Goal: Task Accomplishment & Management: Manage account settings

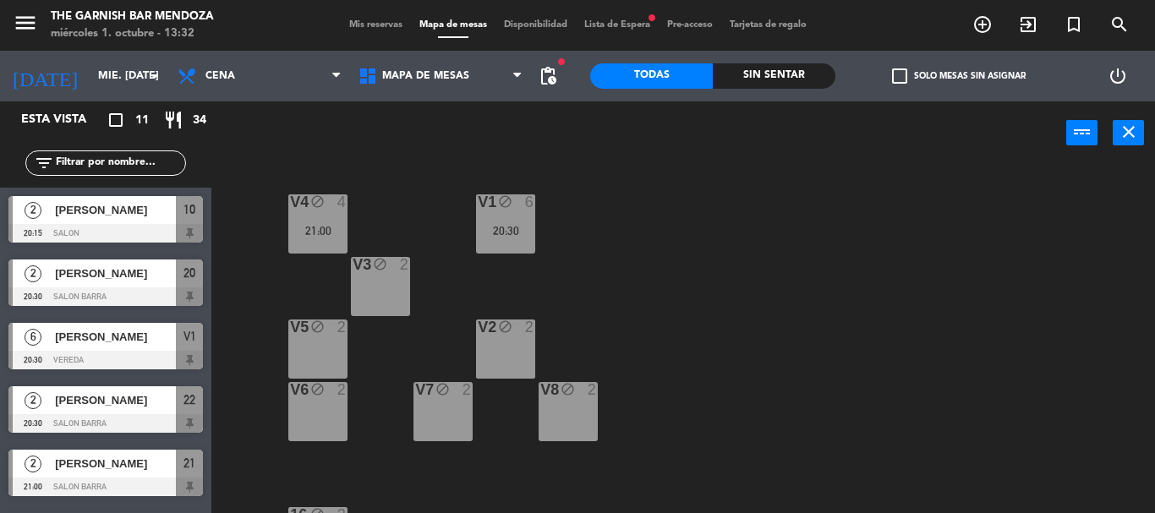
click at [618, 26] on span "Lista de Espera fiber_manual_record" at bounding box center [617, 24] width 83 height 9
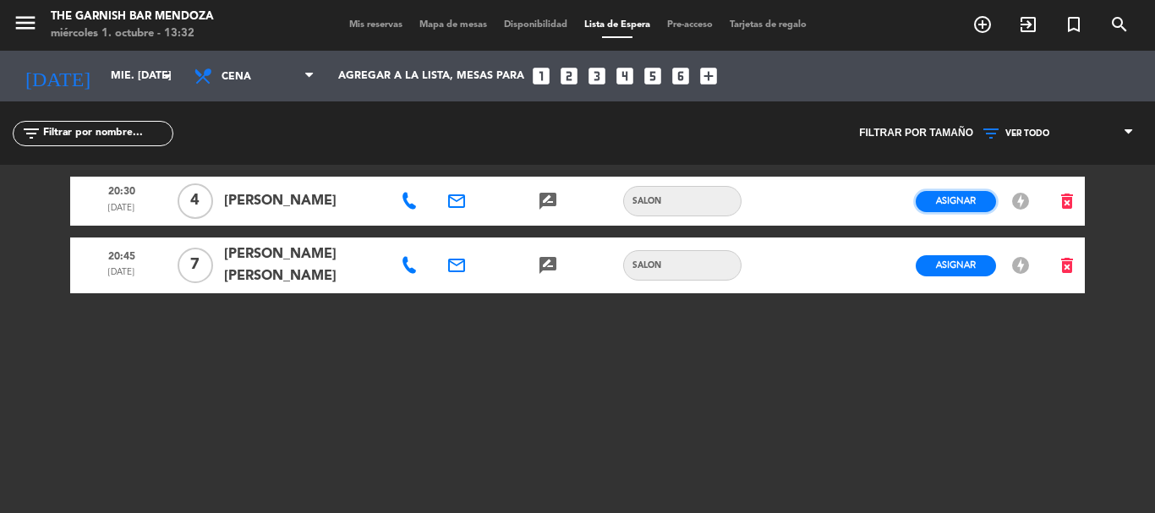
click at [978, 201] on button "Asignar" at bounding box center [956, 201] width 80 height 21
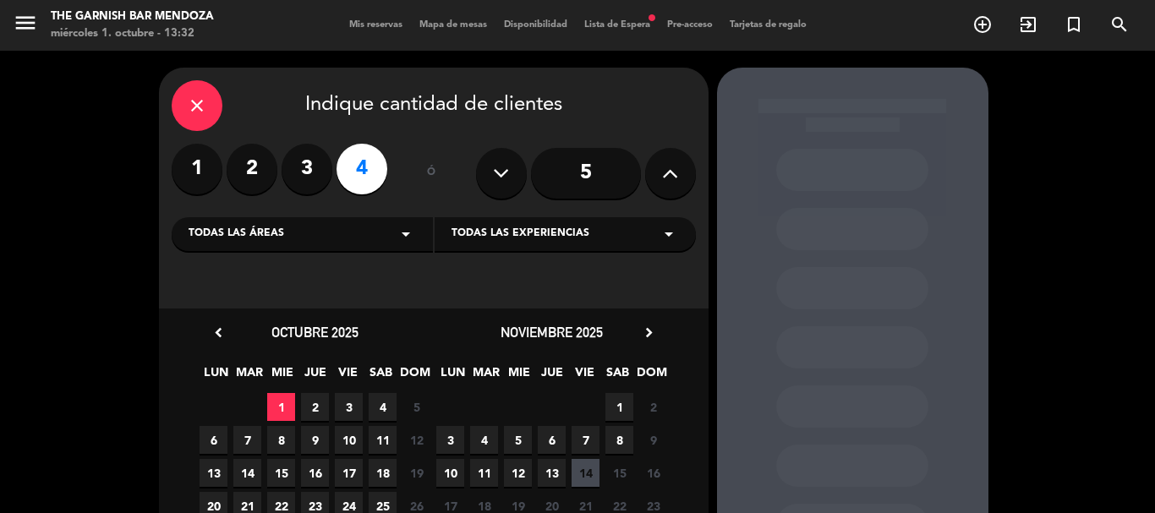
click at [189, 95] on div "close" at bounding box center [197, 105] width 51 height 51
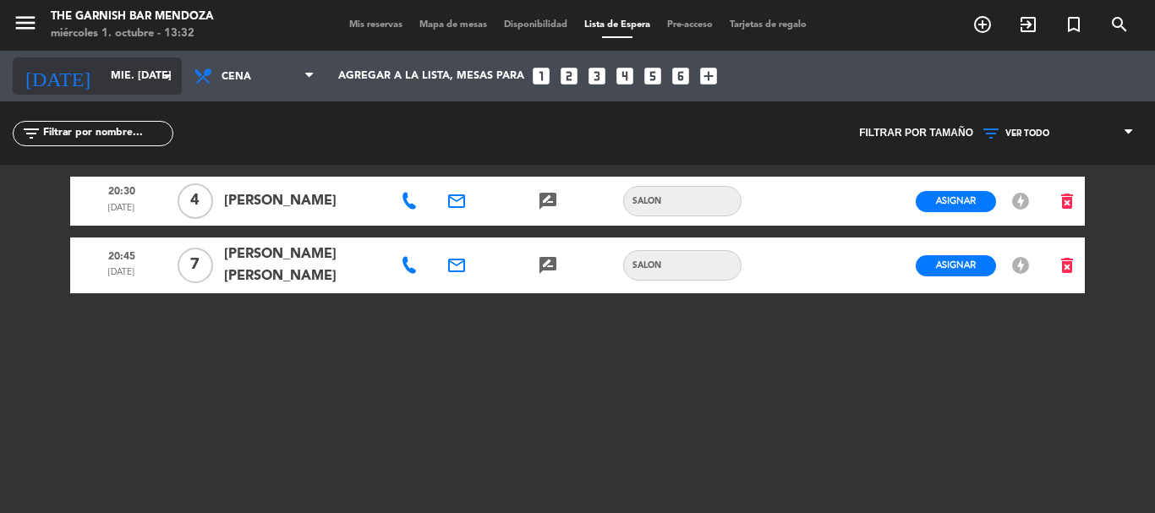
click at [119, 84] on input "mié. [DATE]" at bounding box center [173, 76] width 143 height 29
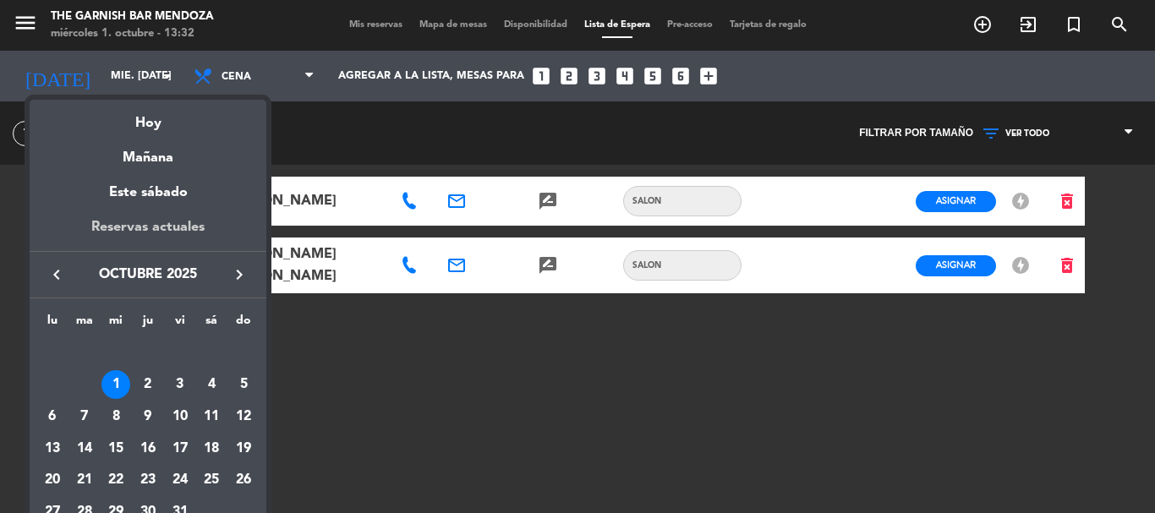
click at [134, 241] on div "Reservas actuales" at bounding box center [148, 233] width 237 height 35
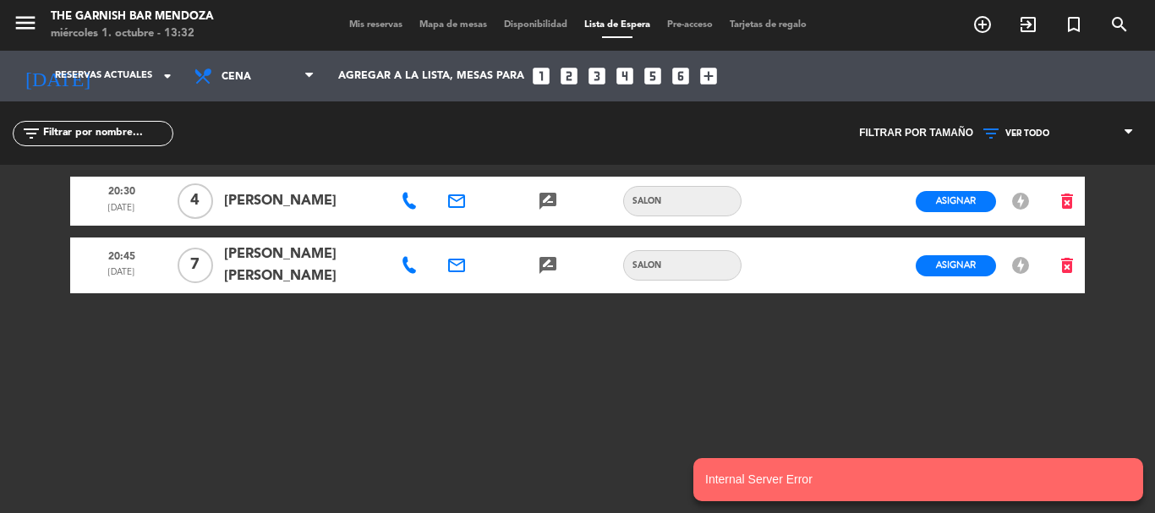
click at [354, 24] on span "Mis reservas" at bounding box center [376, 24] width 70 height 9
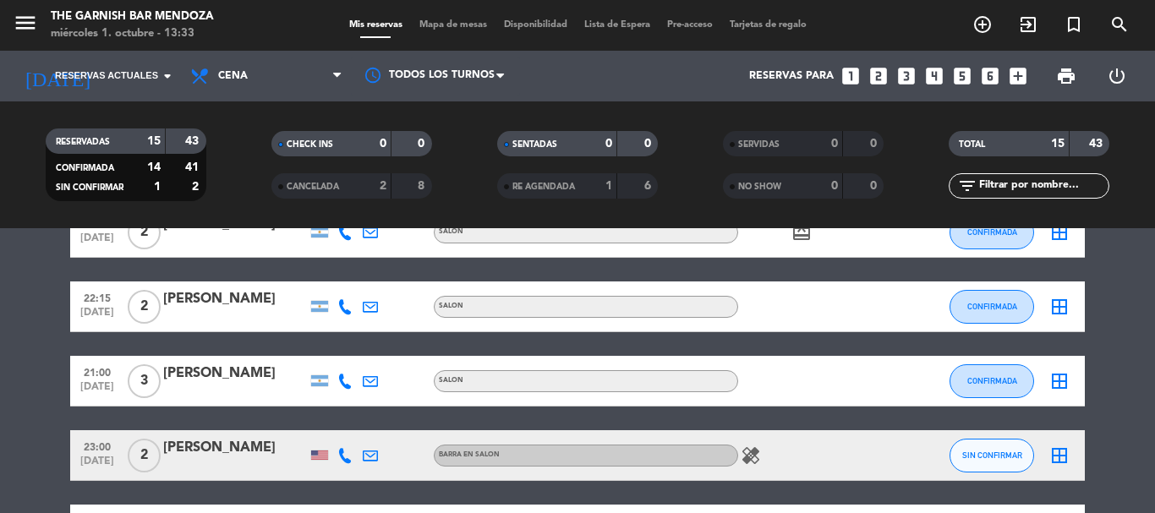
scroll to position [785, 0]
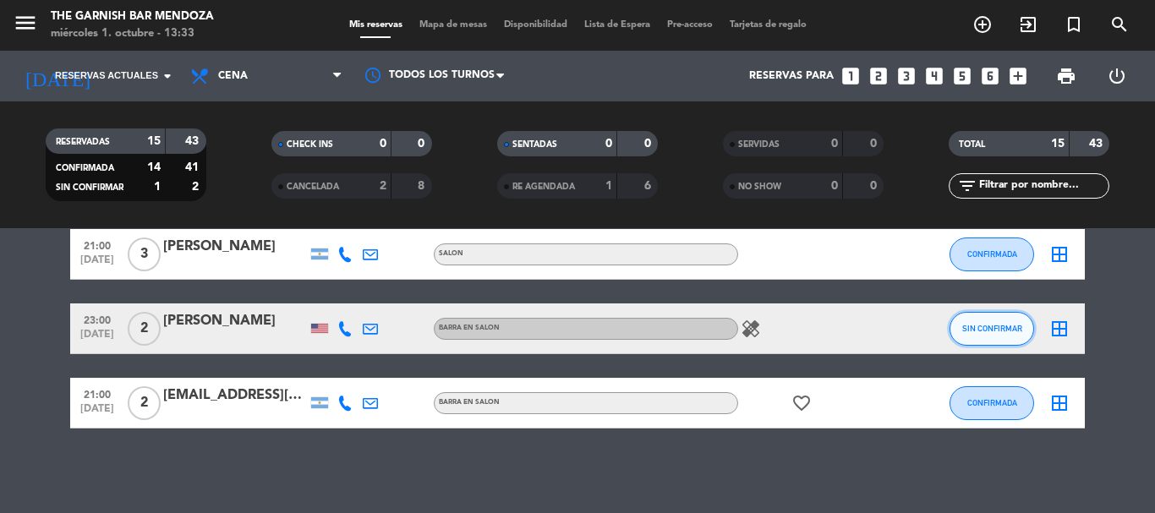
click at [1005, 332] on span "SIN CONFIRMAR" at bounding box center [992, 328] width 60 height 9
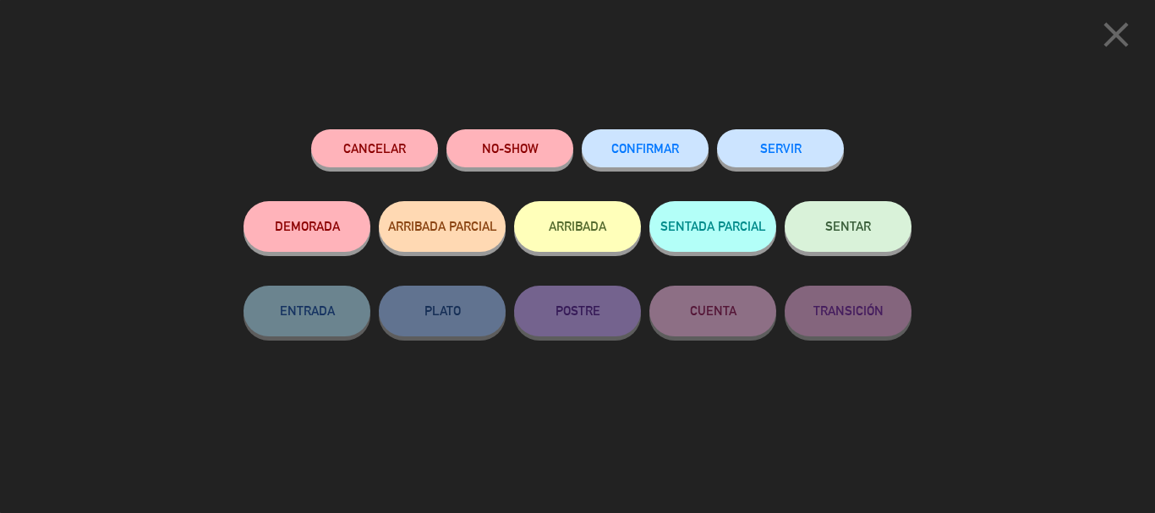
click at [665, 144] on span "CONFIRMAR" at bounding box center [645, 148] width 68 height 14
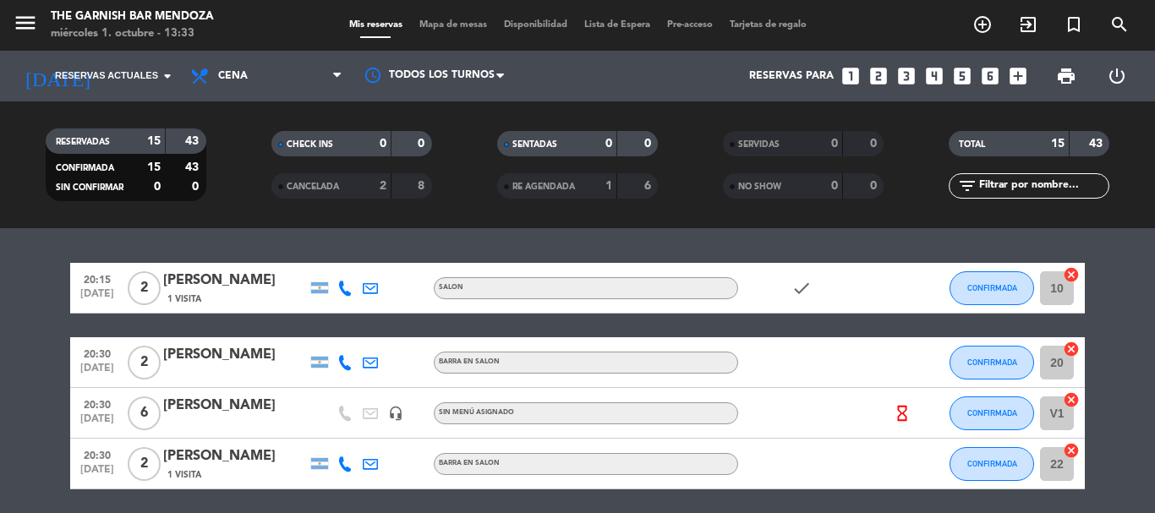
scroll to position [0, 0]
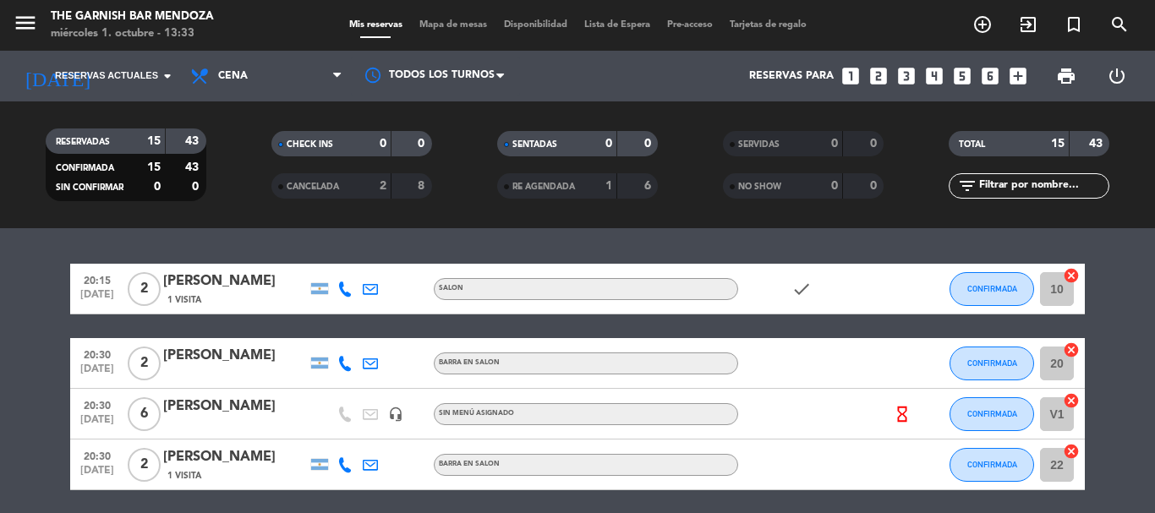
click at [637, 33] on div "menu The Garnish [PERSON_NAME] miércoles 1. octubre - 13:33 Mis reservas Mapa d…" at bounding box center [577, 25] width 1155 height 51
click at [643, 28] on span "Lista de Espera" at bounding box center [617, 24] width 83 height 9
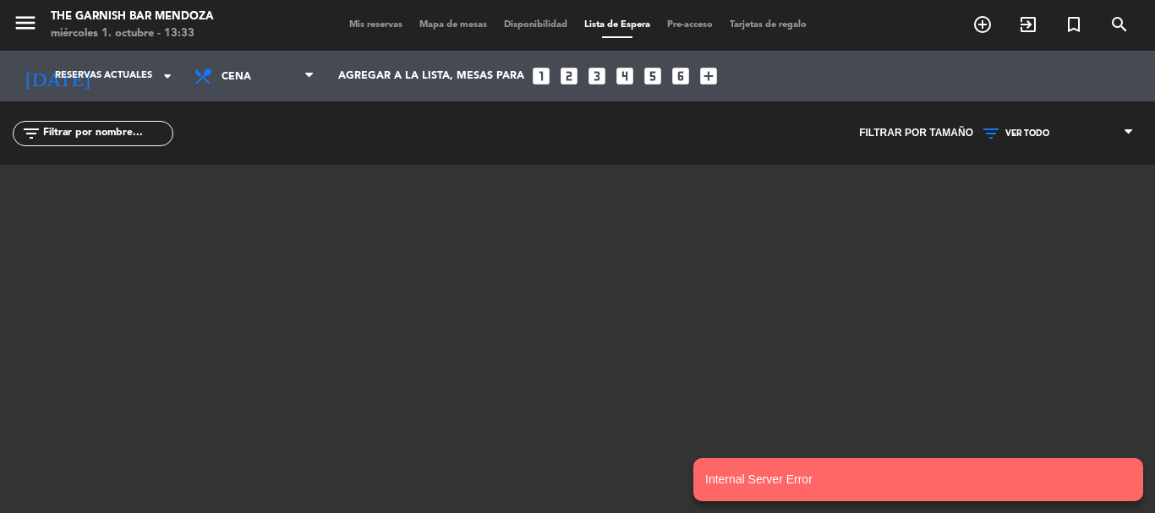
click at [353, 21] on span "Mis reservas" at bounding box center [376, 24] width 70 height 9
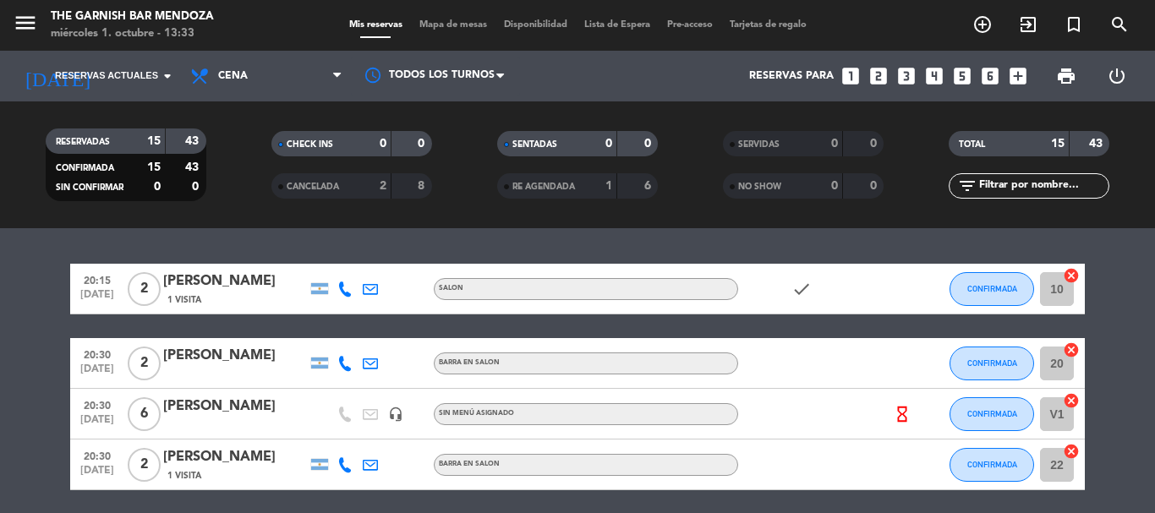
click at [615, 28] on span "Lista de Espera" at bounding box center [617, 24] width 83 height 9
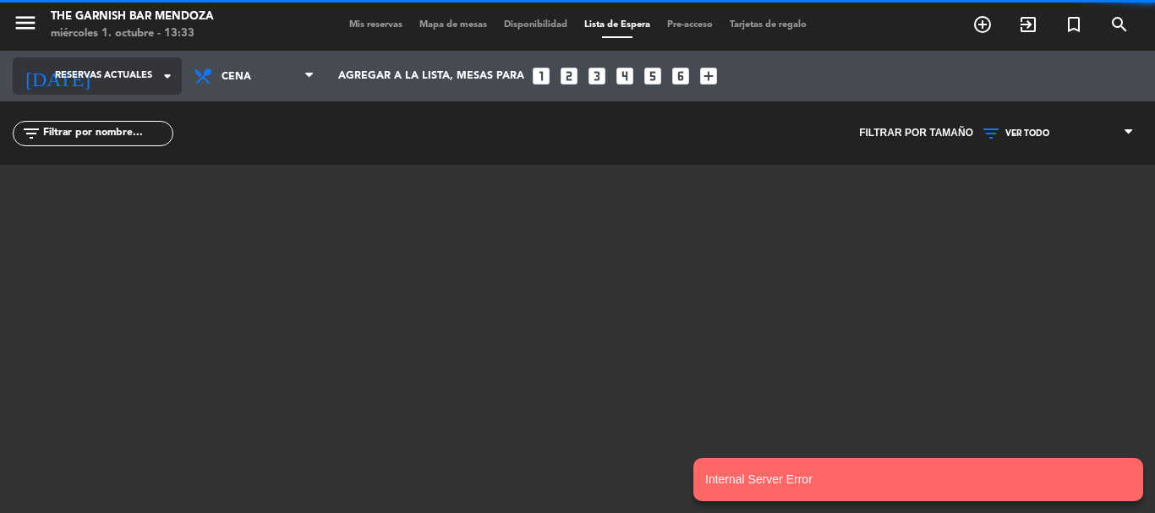
click at [134, 65] on input at bounding box center [173, 76] width 143 height 29
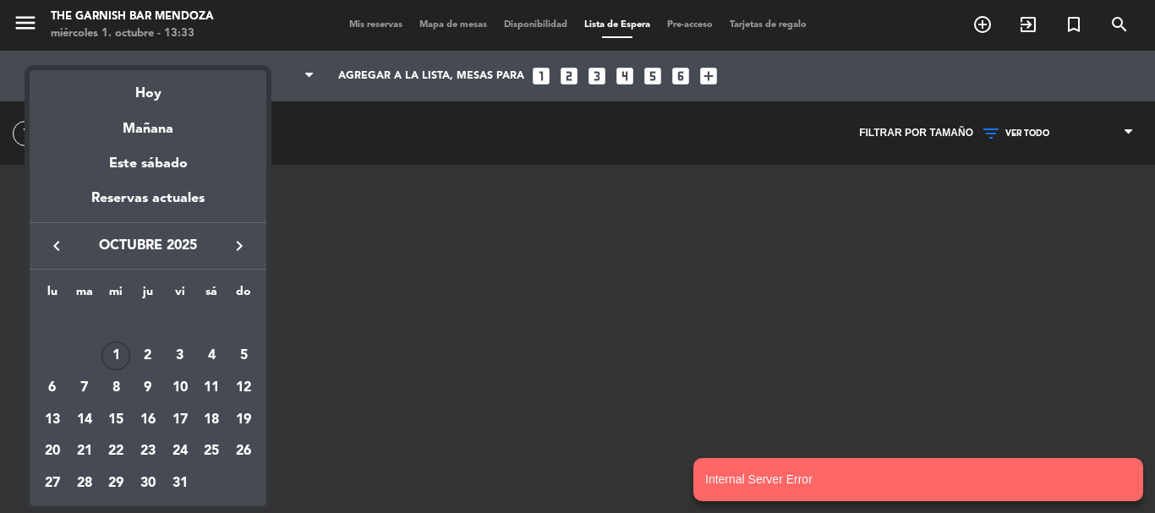
click at [123, 362] on div "1" at bounding box center [115, 356] width 29 height 29
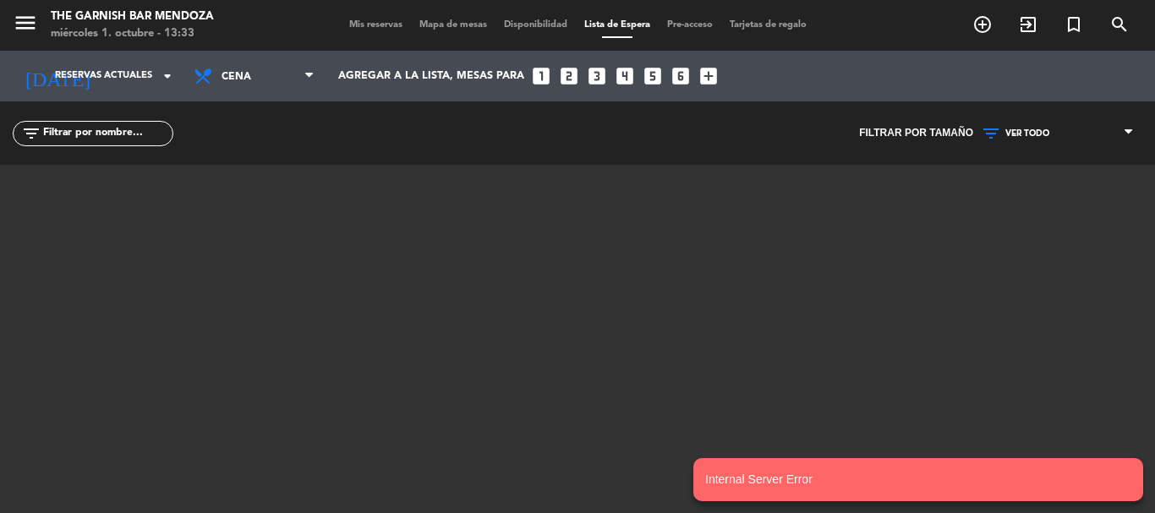
type input "mié. [DATE]"
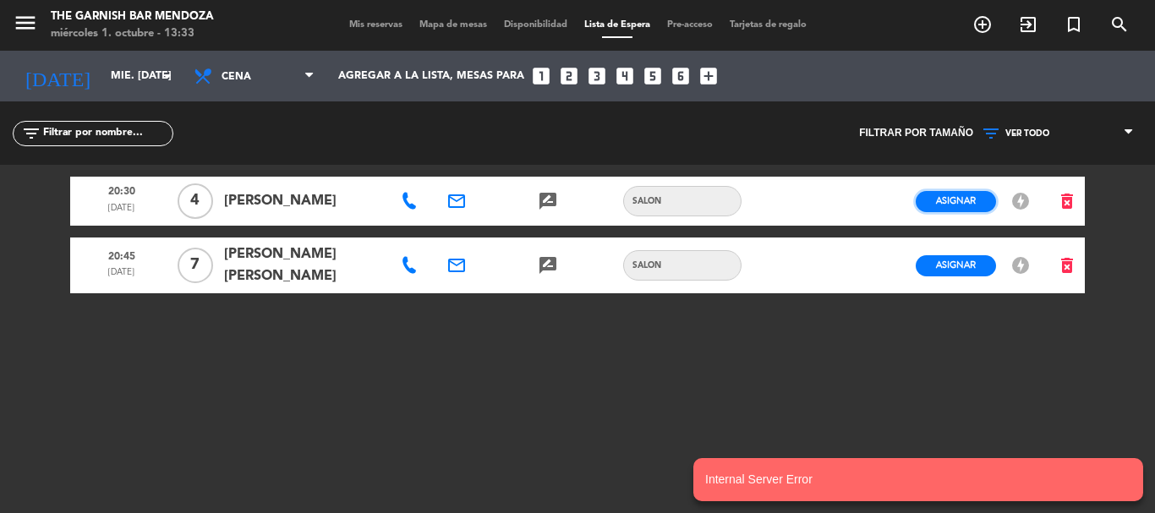
click at [971, 194] on span "Asignar" at bounding box center [956, 200] width 40 height 13
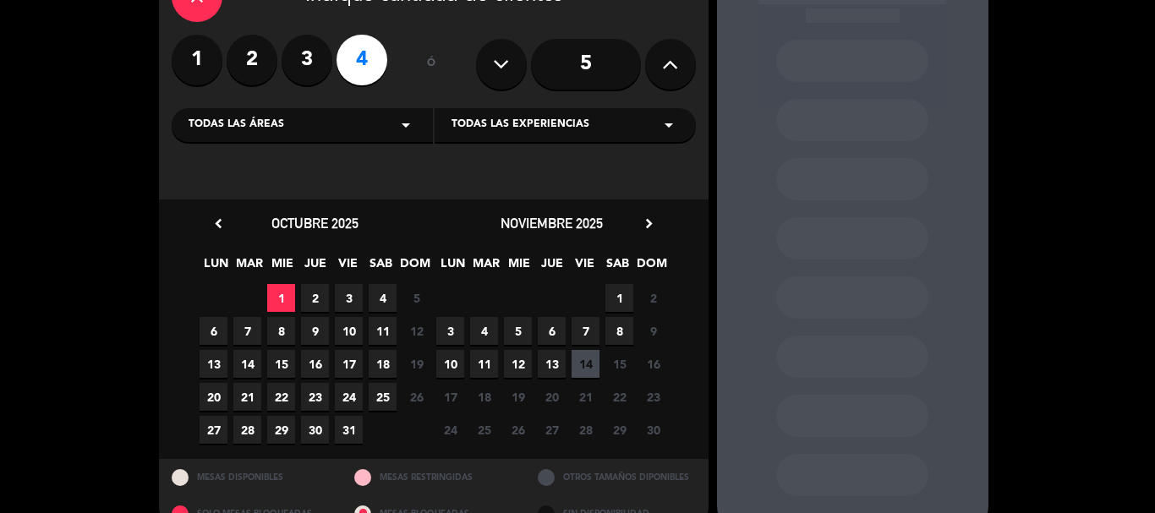
scroll to position [144, 0]
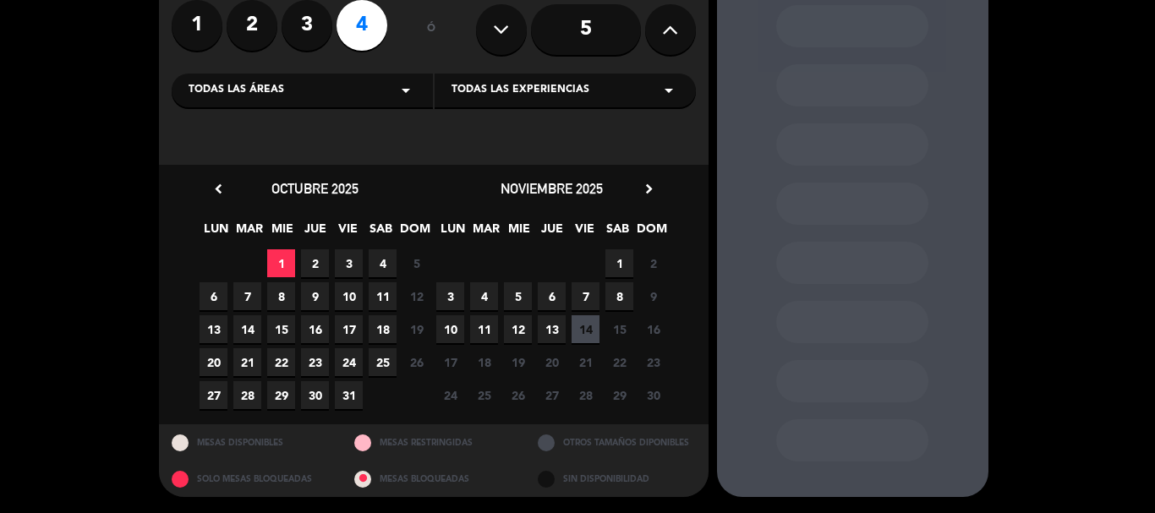
click at [272, 255] on span "1" at bounding box center [281, 263] width 28 height 28
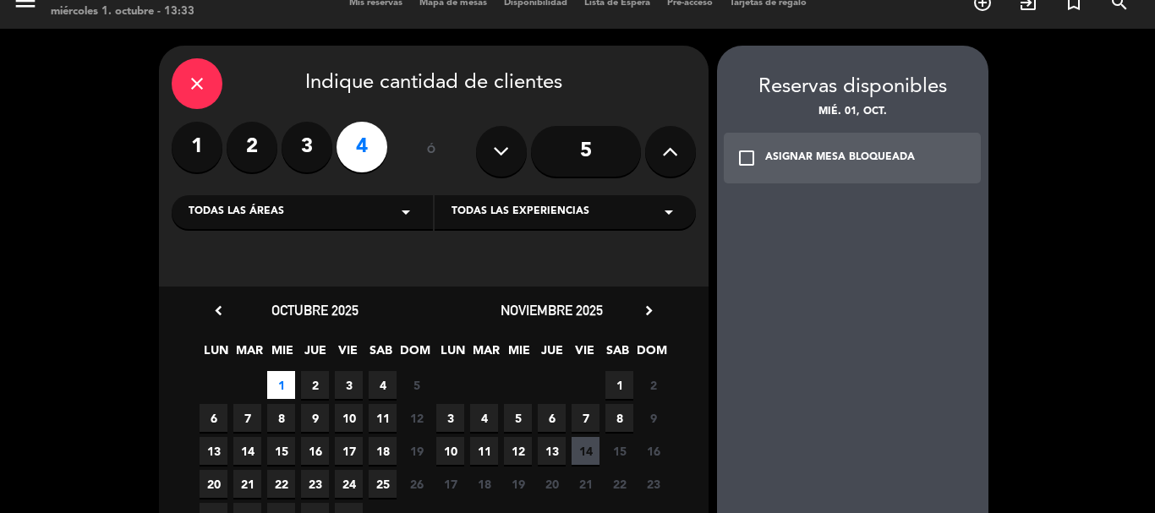
scroll to position [0, 0]
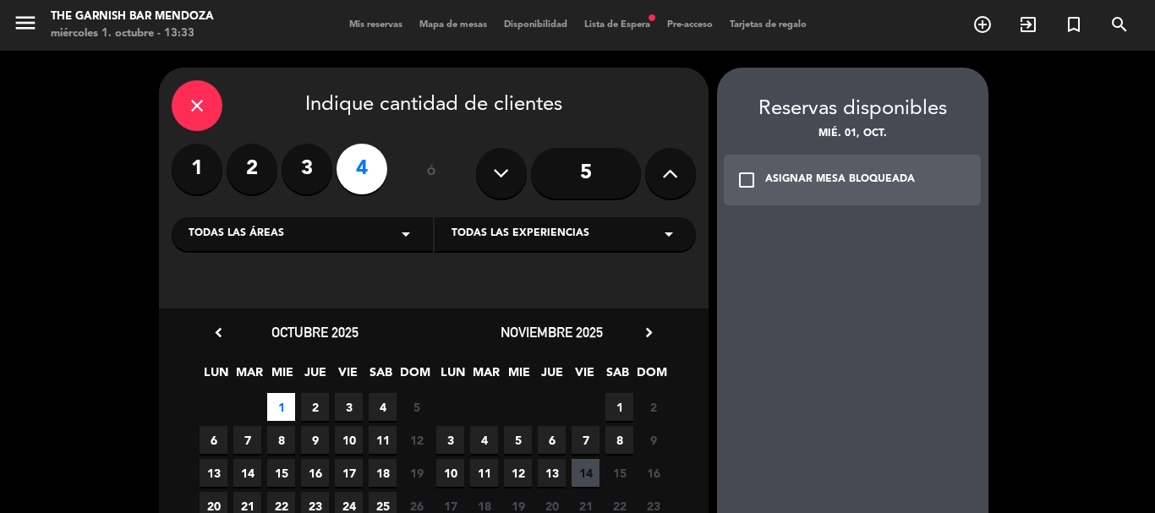
click at [736, 179] on icon "check_box_outline_blank" at bounding box center [746, 180] width 20 height 20
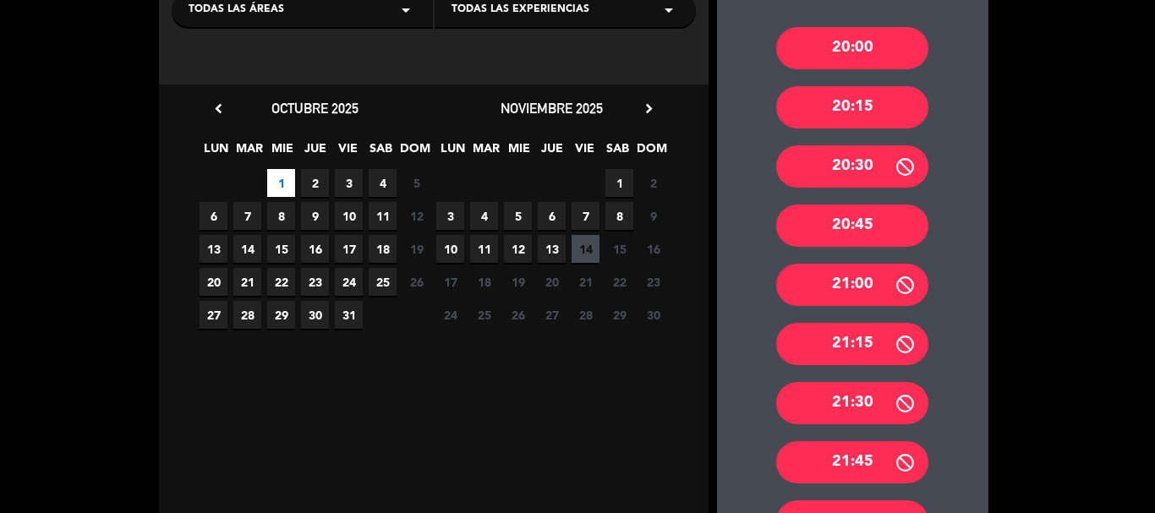
scroll to position [254, 0]
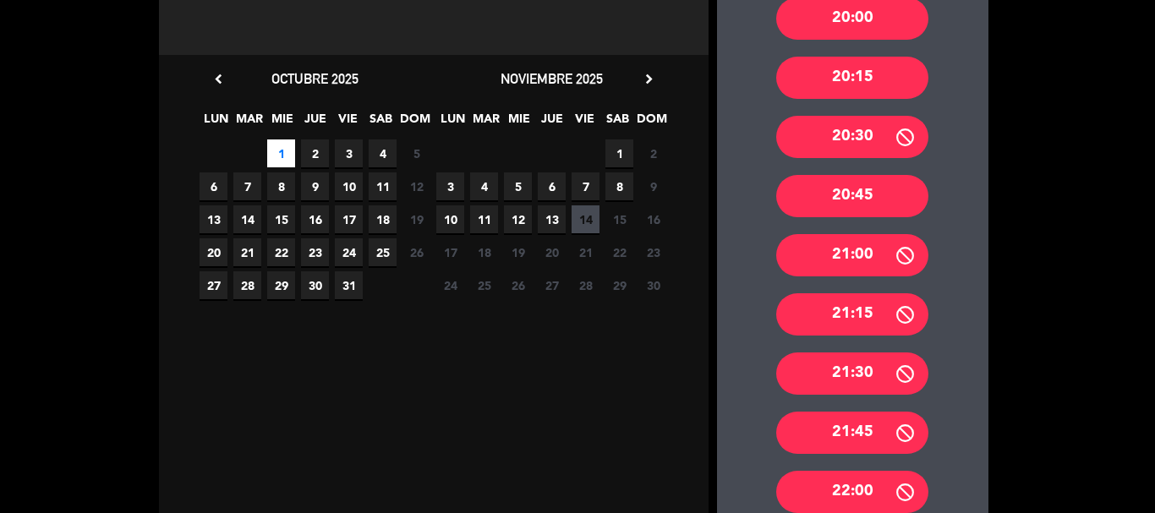
click at [908, 208] on div "20:45" at bounding box center [852, 196] width 152 height 42
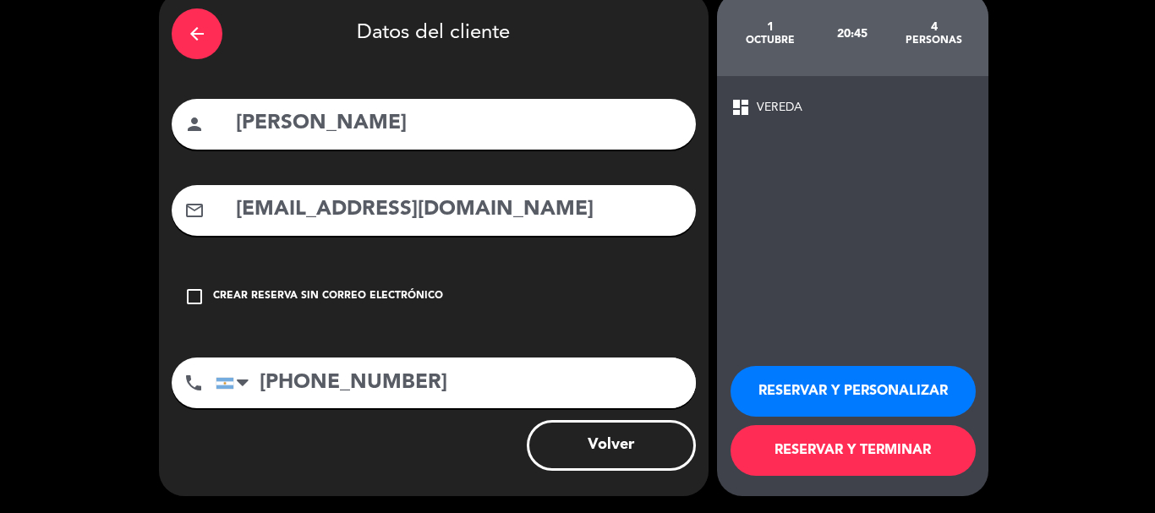
scroll to position [0, 0]
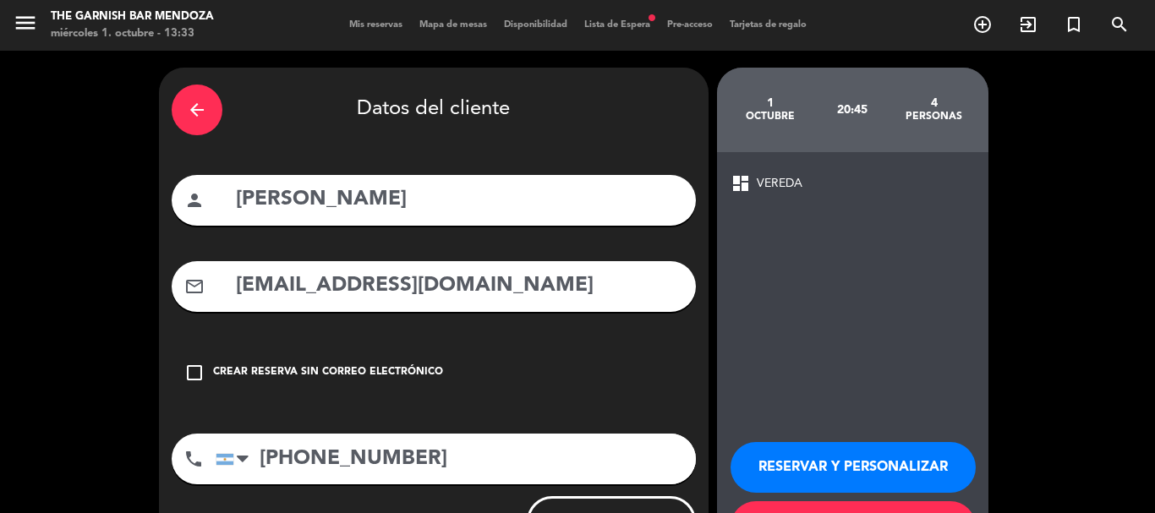
click at [747, 179] on span "dashboard" at bounding box center [740, 183] width 20 height 20
click at [212, 111] on div "arrow_back" at bounding box center [197, 110] width 51 height 51
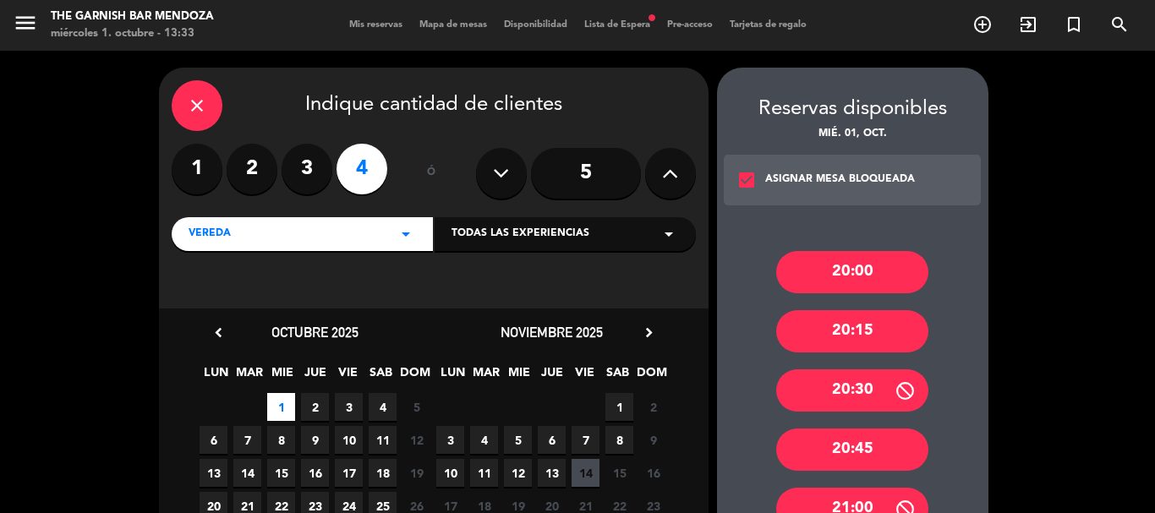
click at [740, 181] on icon "check_box" at bounding box center [746, 180] width 20 height 20
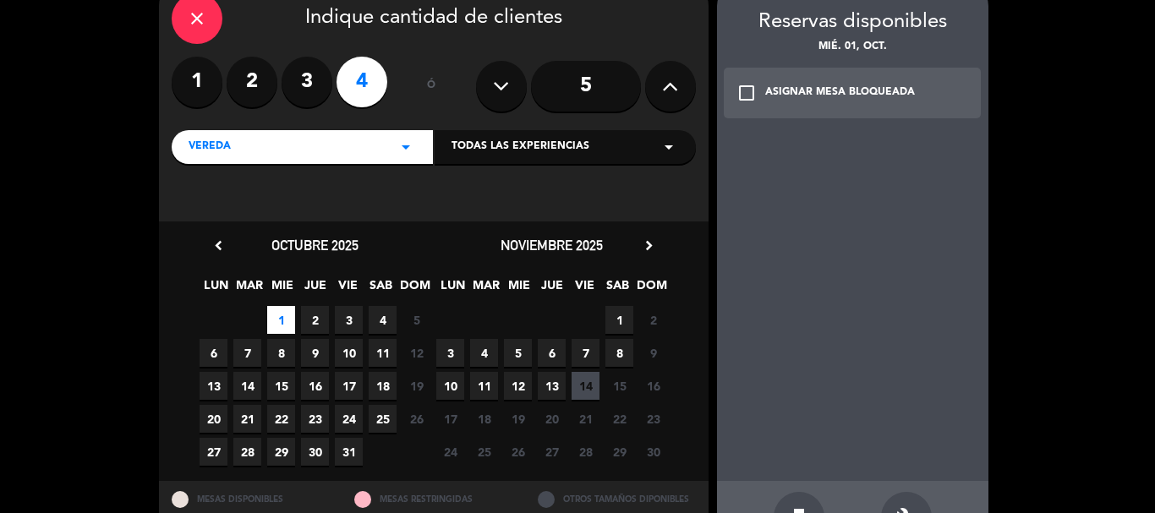
scroll to position [144, 0]
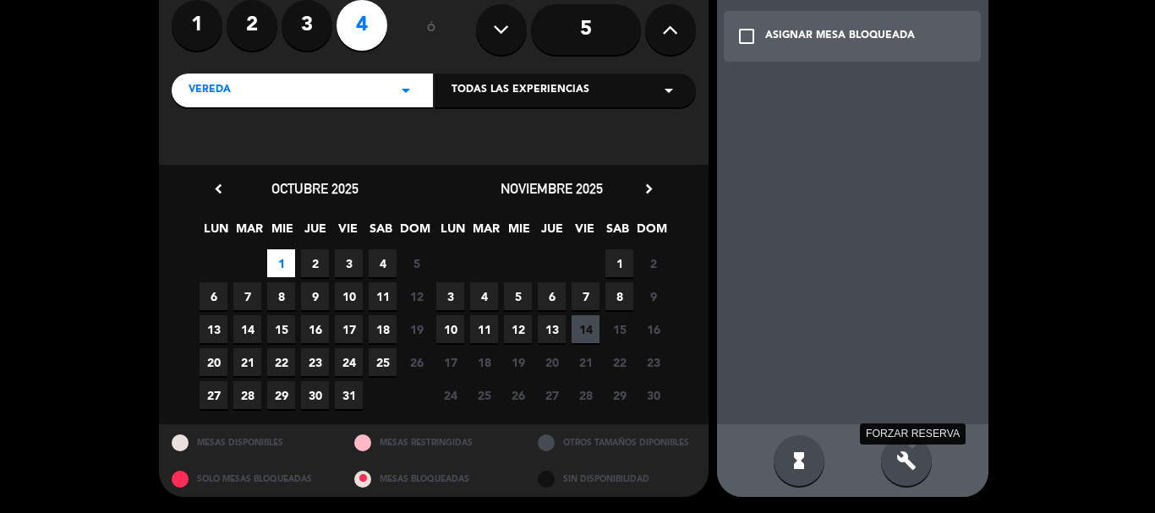
click at [900, 458] on icon "build" at bounding box center [906, 461] width 20 height 20
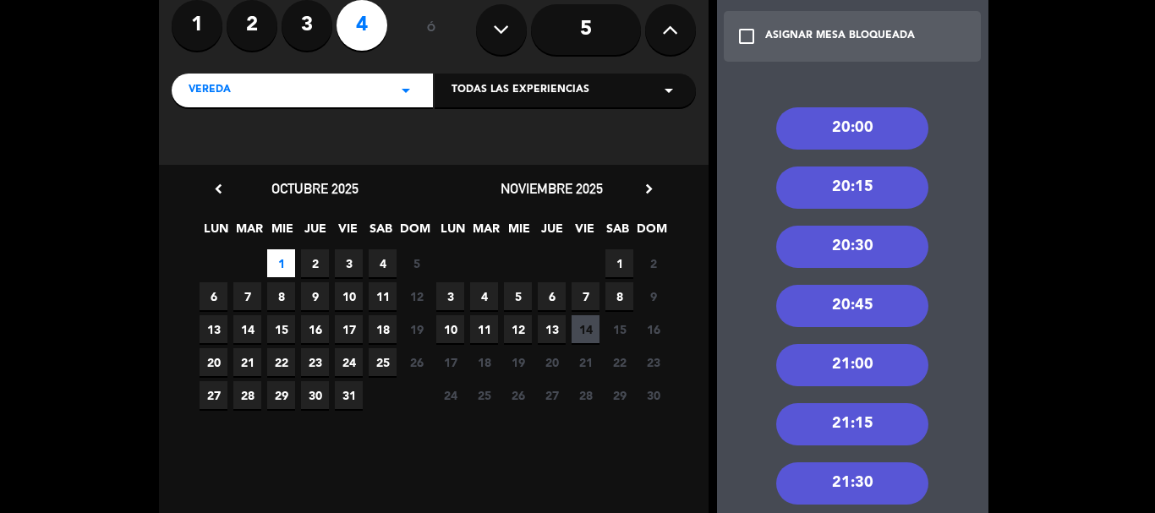
click at [871, 309] on div "20:45" at bounding box center [852, 306] width 152 height 42
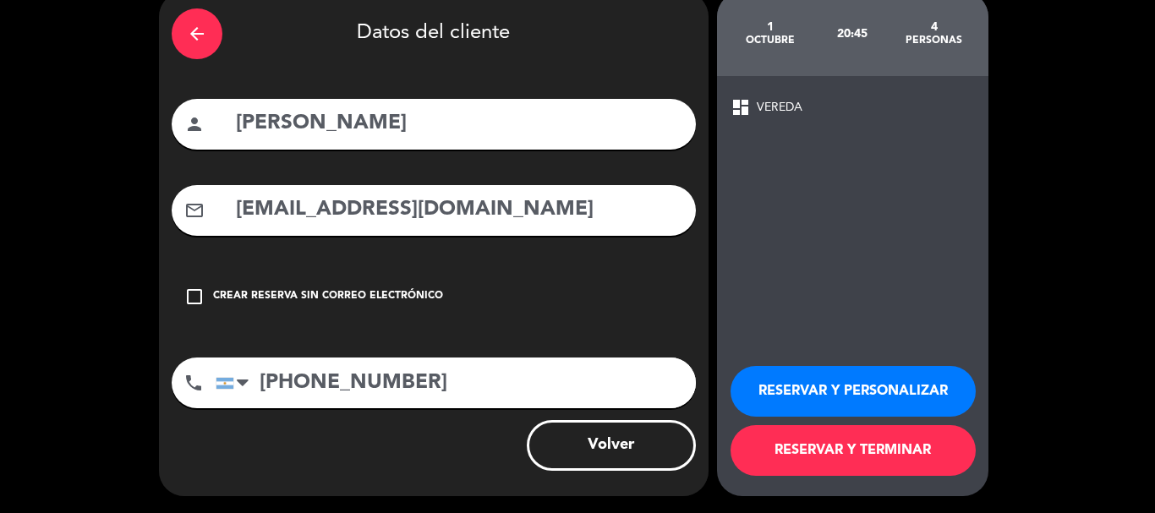
click at [770, 107] on span "VEREDA" at bounding box center [780, 107] width 46 height 19
click at [846, 452] on button "RESERVAR Y TERMINAR" at bounding box center [852, 450] width 245 height 51
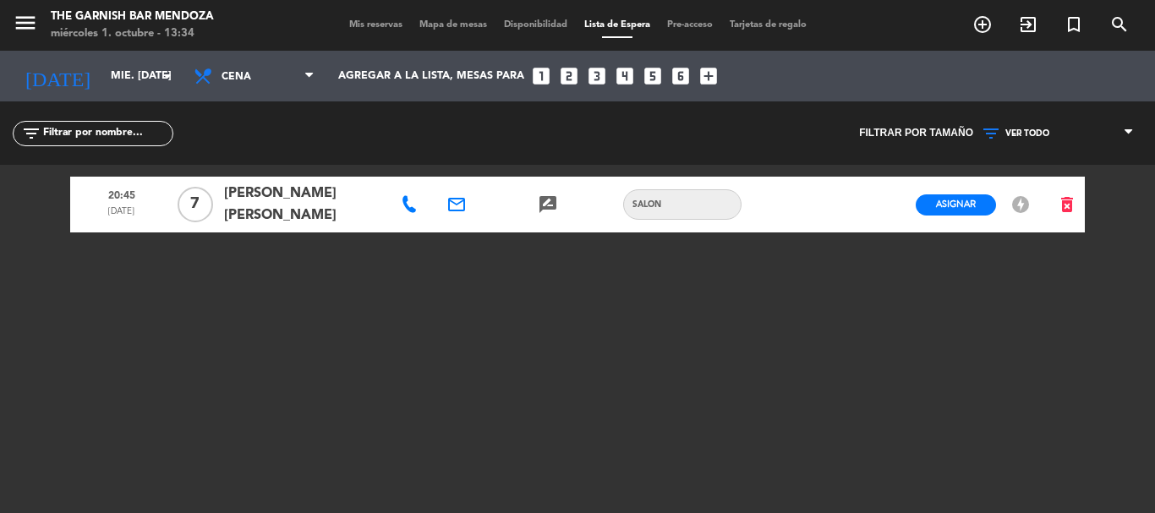
click at [621, 25] on span "Lista de Espera" at bounding box center [617, 24] width 83 height 9
click at [361, 26] on span "Mis reservas" at bounding box center [376, 24] width 70 height 9
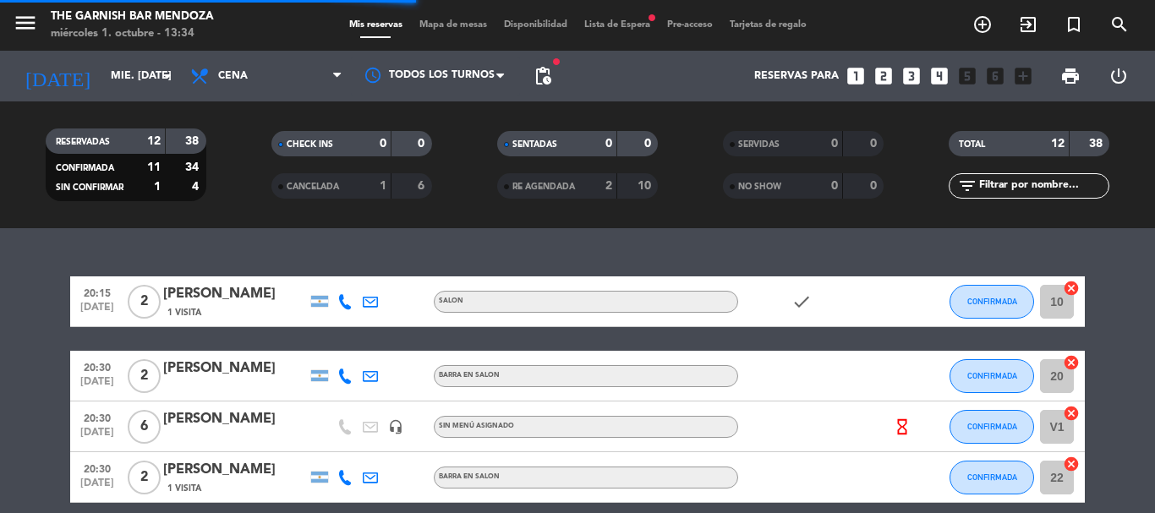
click at [641, 26] on span "Lista de Espera fiber_manual_record" at bounding box center [617, 24] width 83 height 9
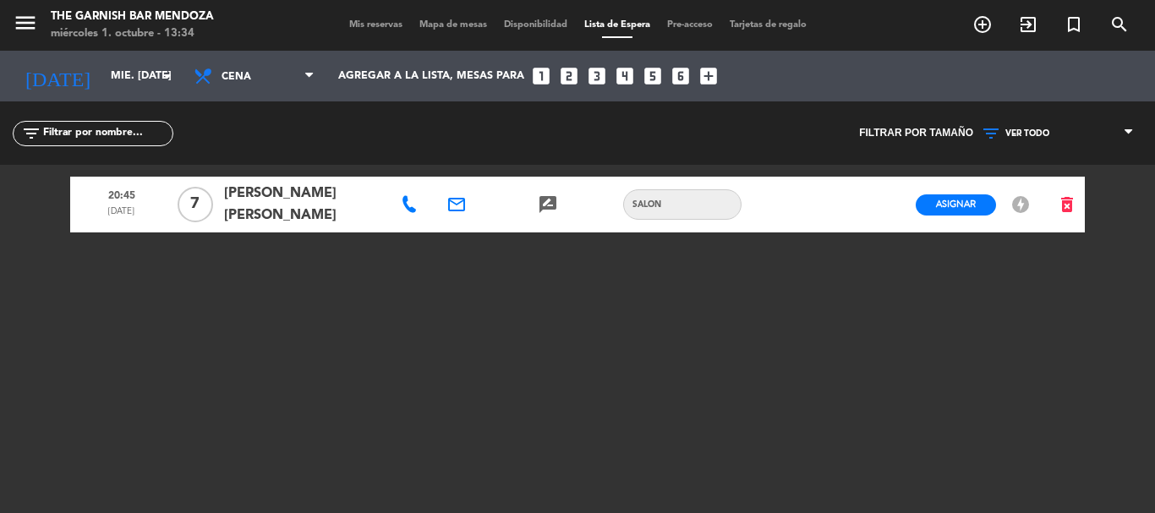
click at [1023, 203] on icon "offline_bolt" at bounding box center [1020, 204] width 20 height 20
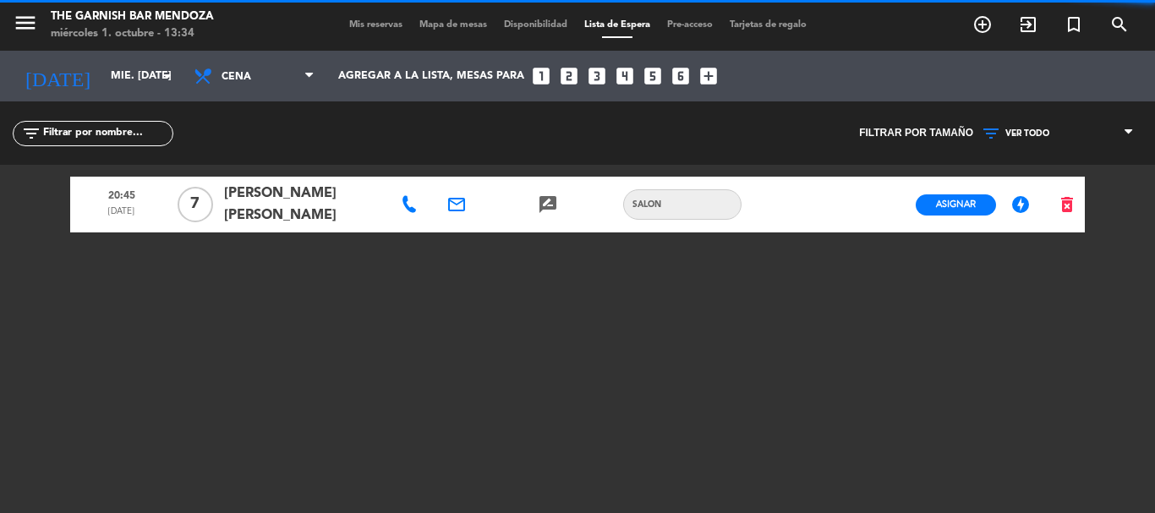
click at [1023, 203] on icon "offline_bolt" at bounding box center [1020, 204] width 20 height 20
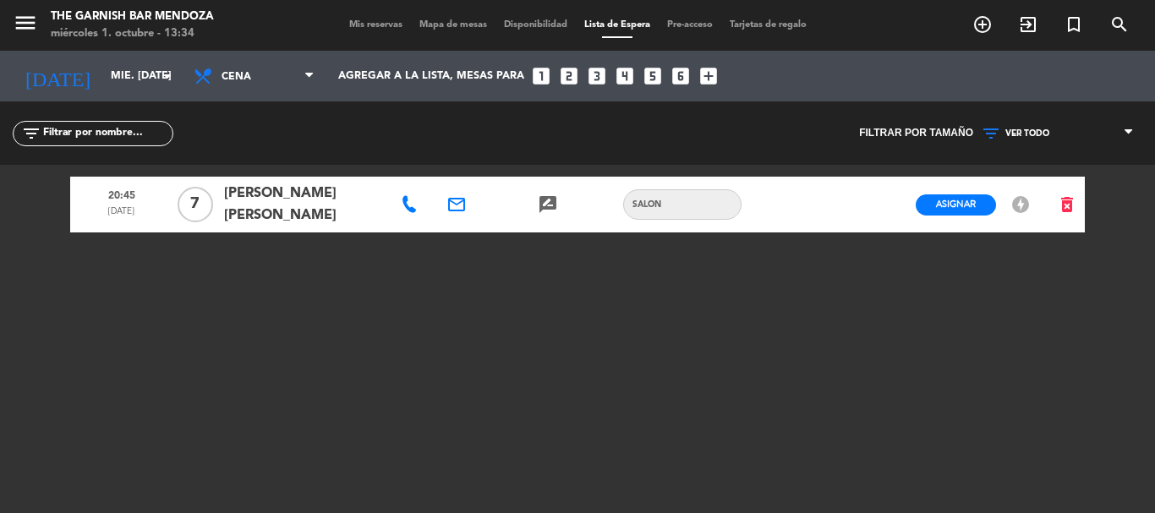
click at [669, 190] on div "SALON" at bounding box center [682, 204] width 118 height 30
click at [669, 193] on div "SALON" at bounding box center [682, 204] width 118 height 30
click at [969, 199] on span "Asignar" at bounding box center [956, 204] width 40 height 13
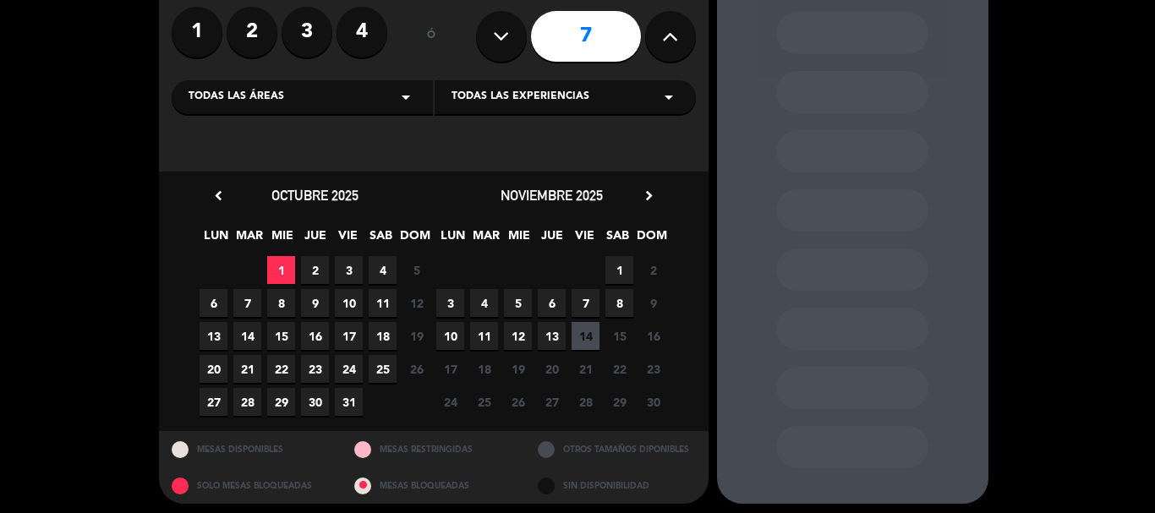
scroll to position [144, 0]
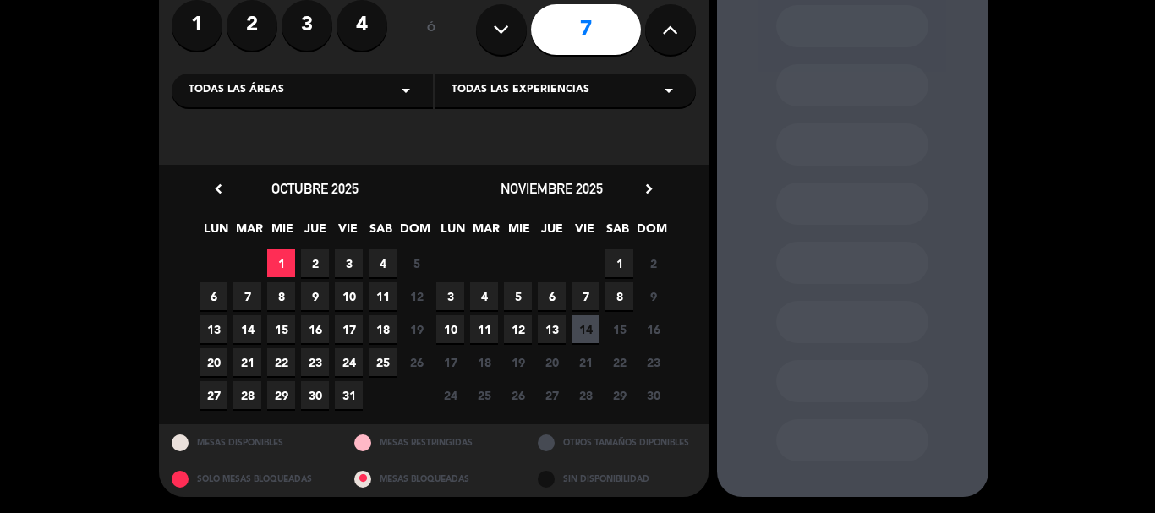
click at [294, 257] on span "1" at bounding box center [281, 263] width 28 height 28
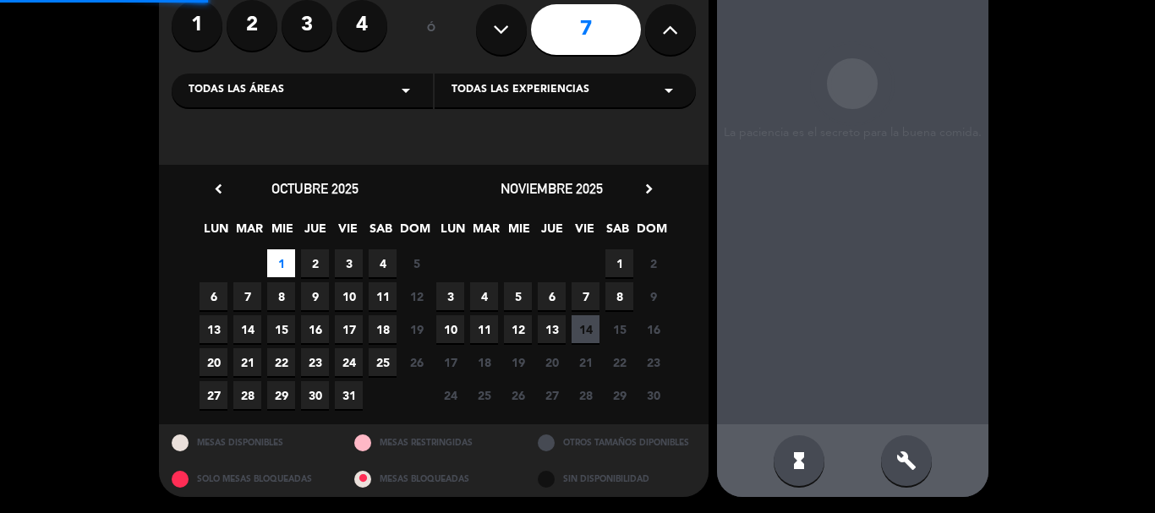
scroll to position [68, 0]
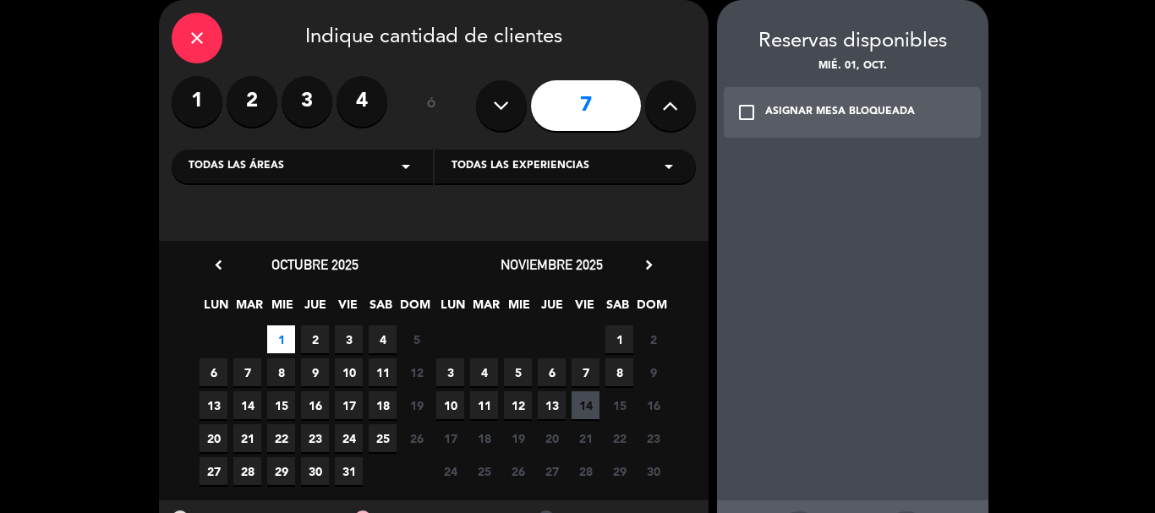
click at [768, 119] on div "ASIGNAR MESA BLOQUEADA" at bounding box center [840, 112] width 150 height 17
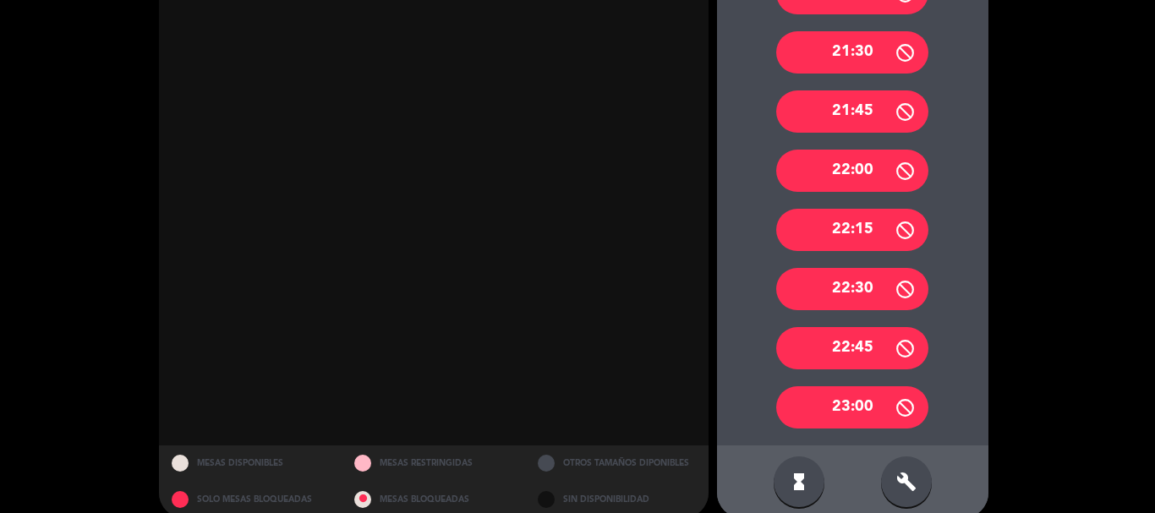
scroll to position [597, 0]
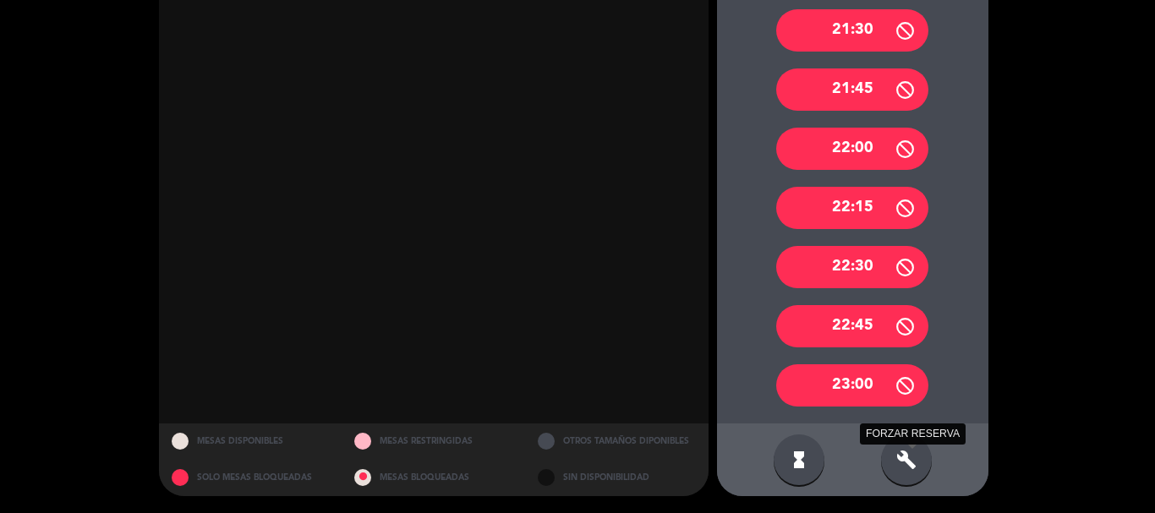
click at [910, 457] on icon "build" at bounding box center [906, 460] width 20 height 20
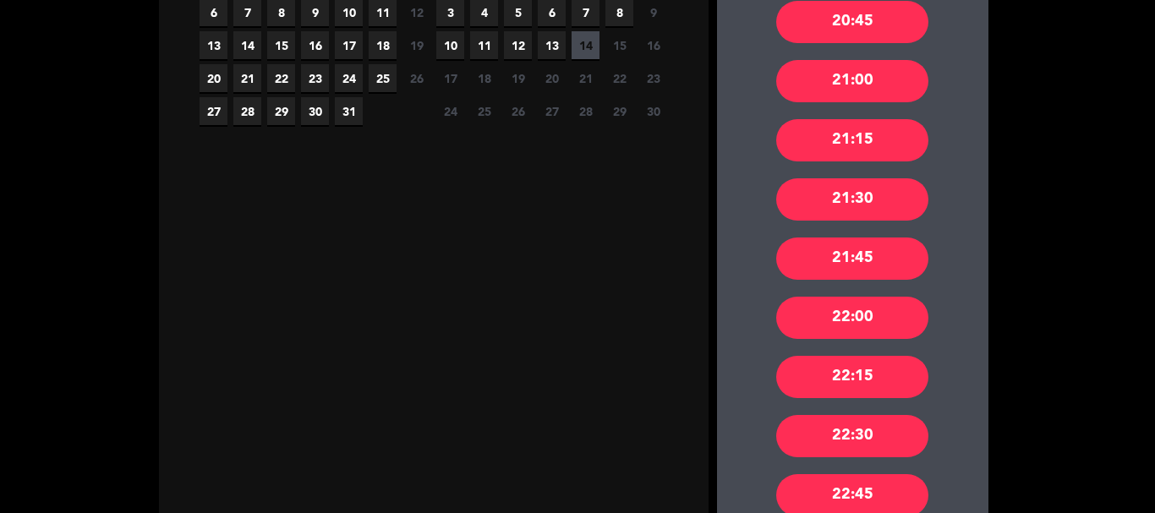
scroll to position [259, 0]
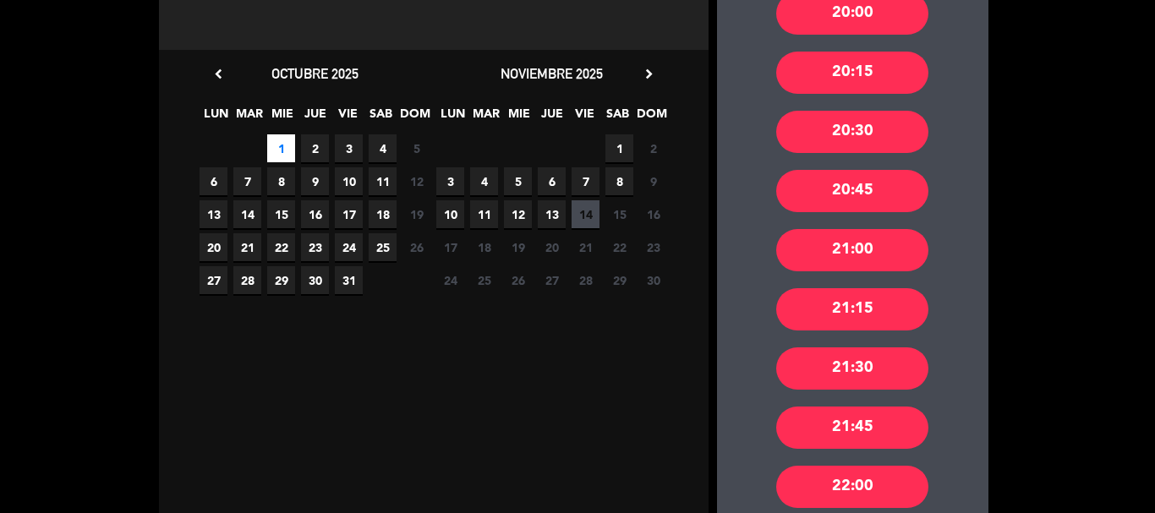
click at [882, 191] on div "20:45" at bounding box center [852, 191] width 152 height 42
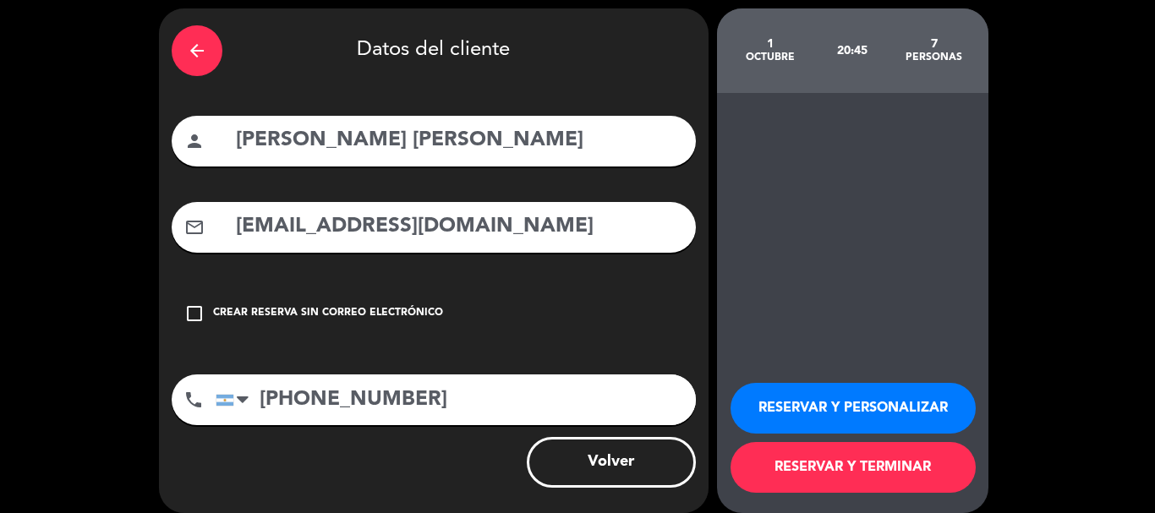
scroll to position [76, 0]
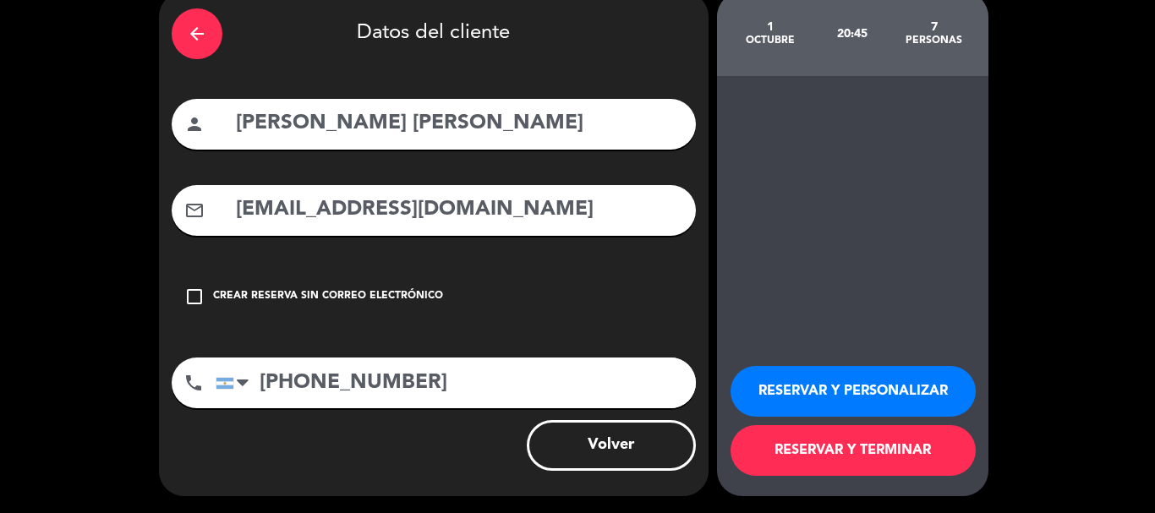
click at [858, 455] on button "RESERVAR Y TERMINAR" at bounding box center [852, 450] width 245 height 51
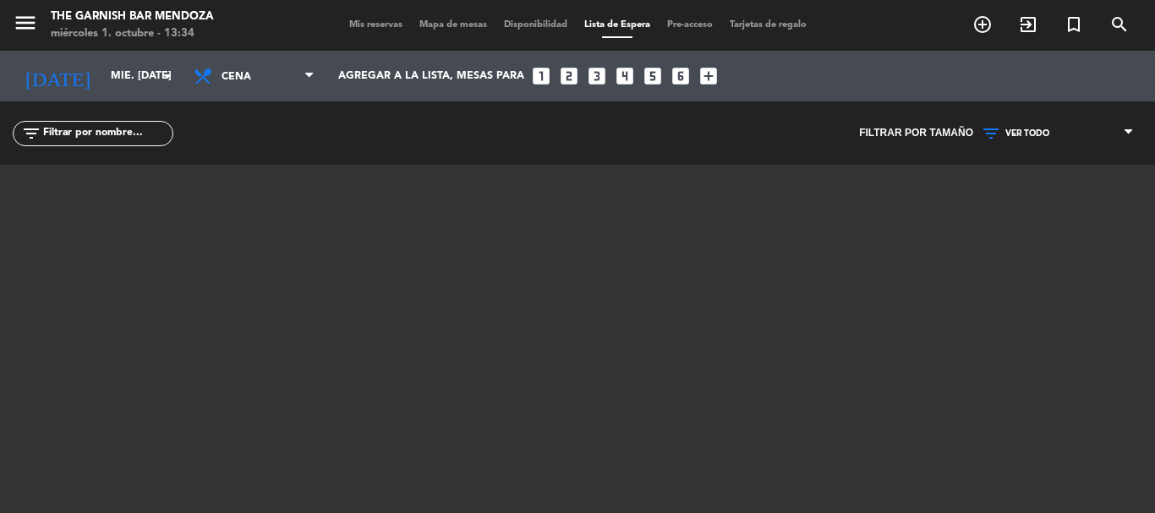
click at [369, 16] on div "menu The Garnish [PERSON_NAME] miércoles 1. octubre - 13:34 Mis reservas Mapa d…" at bounding box center [577, 25] width 1155 height 51
click at [371, 34] on div "menu The Garnish [PERSON_NAME] miércoles 1. octubre - 13:34 Mis reservas Mapa d…" at bounding box center [577, 25] width 1155 height 51
click at [371, 30] on div "Mis reservas Mapa de mesas Disponibilidad Lista de Espera Pre-acceso Tarjetas d…" at bounding box center [578, 25] width 474 height 15
click at [379, 14] on div "menu The Garnish [PERSON_NAME] miércoles 1. octubre - 13:34 Mis reservas Mapa d…" at bounding box center [577, 25] width 1155 height 51
click at [380, 28] on span "Mis reservas" at bounding box center [376, 24] width 70 height 9
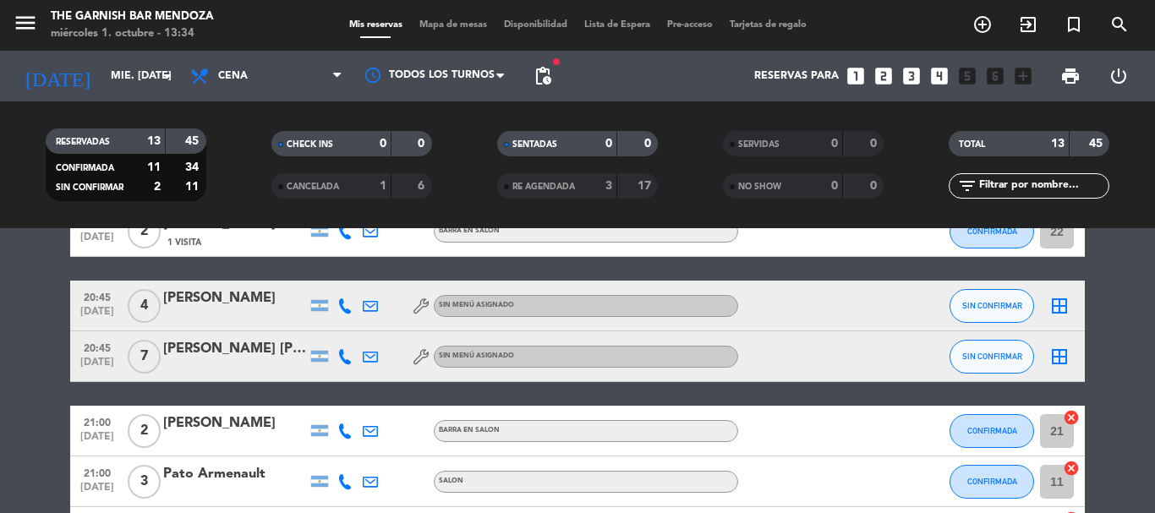
scroll to position [254, 0]
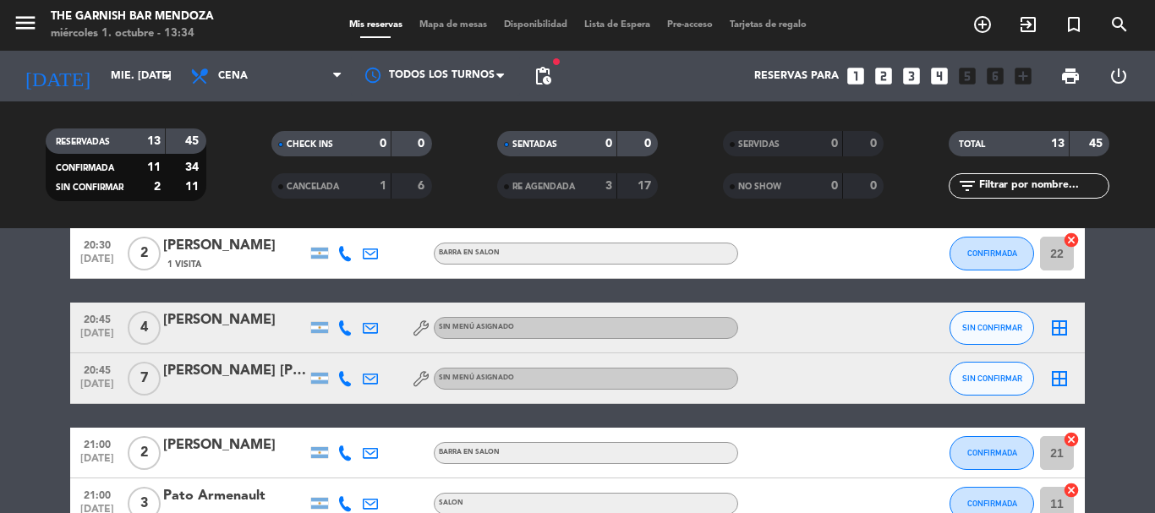
click at [1069, 319] on icon "border_all" at bounding box center [1059, 328] width 20 height 20
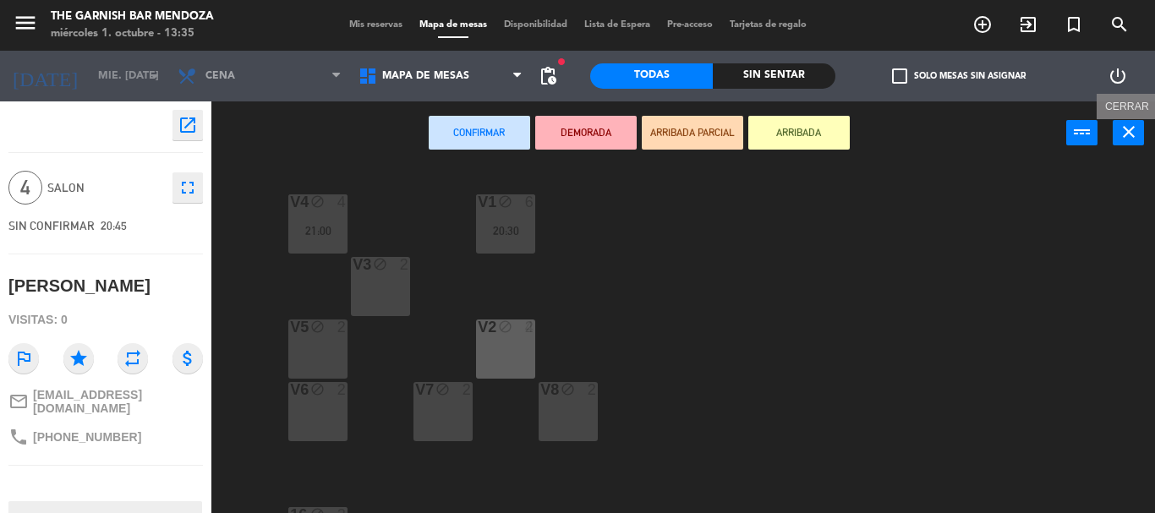
click at [1128, 141] on icon "close" at bounding box center [1129, 132] width 20 height 20
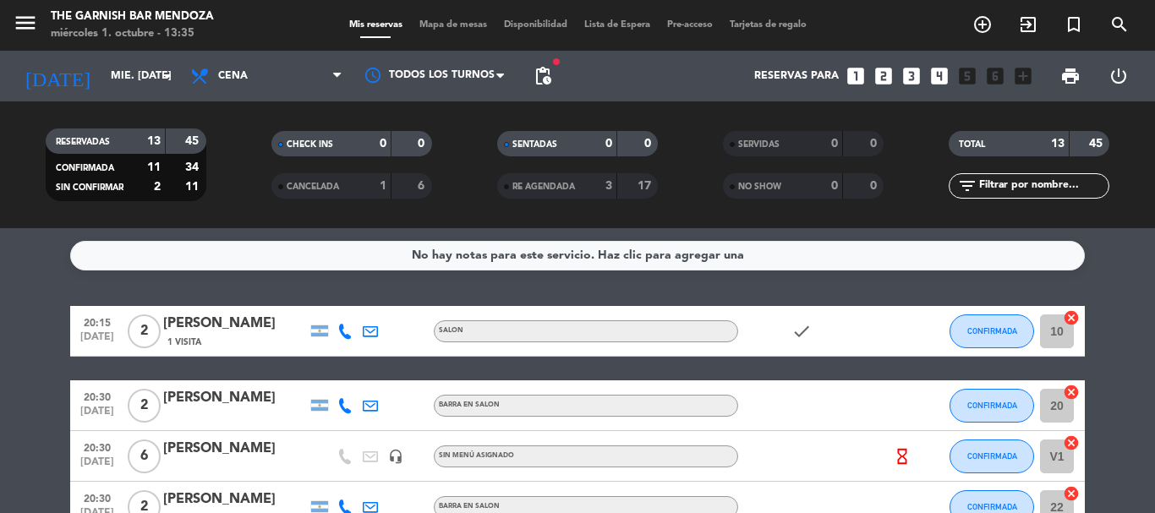
click at [555, 74] on span "pending_actions" at bounding box center [543, 76] width 34 height 34
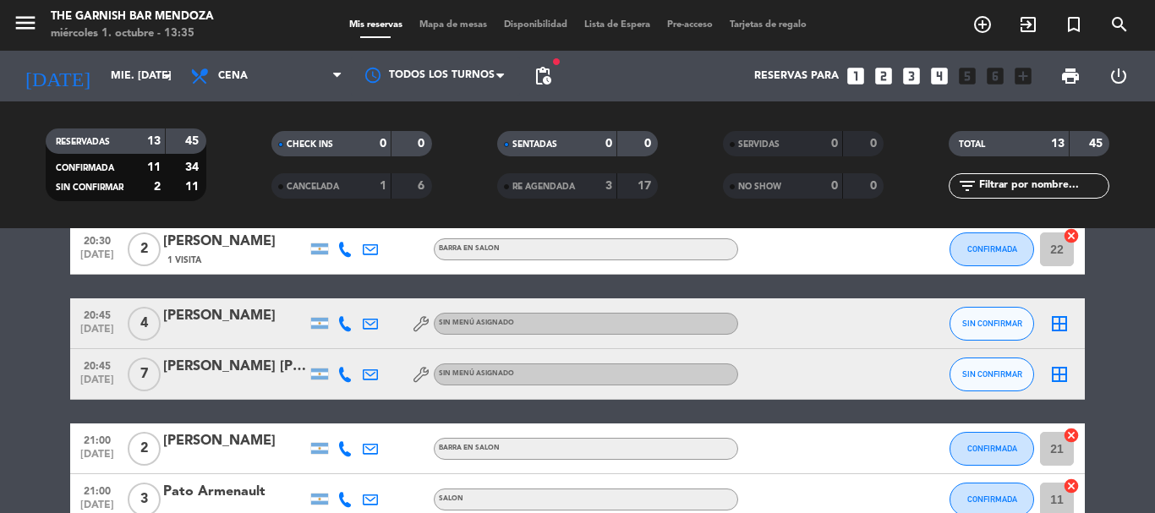
scroll to position [254, 0]
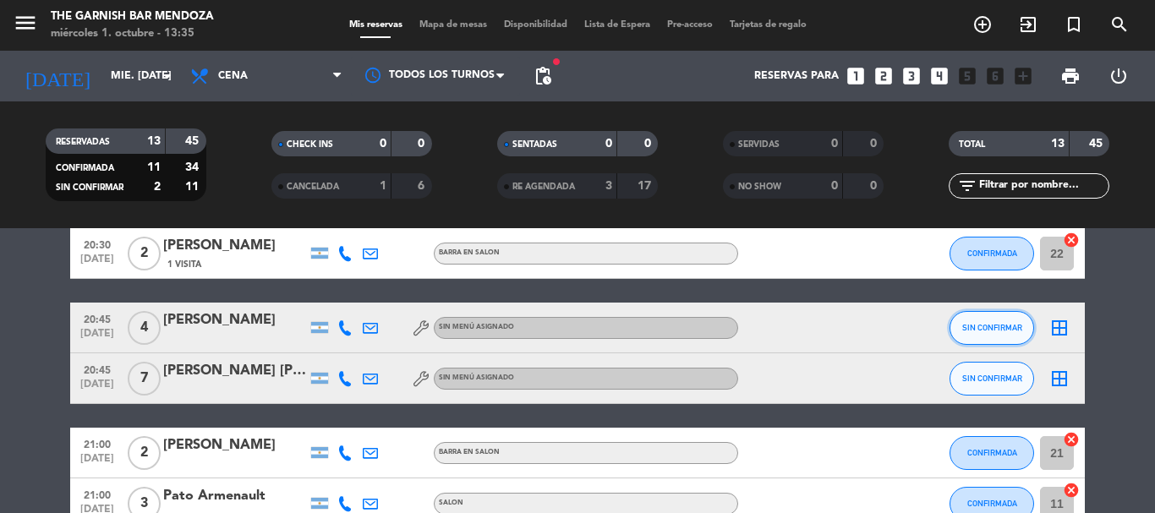
click at [1011, 332] on button "SIN CONFIRMAR" at bounding box center [991, 328] width 85 height 34
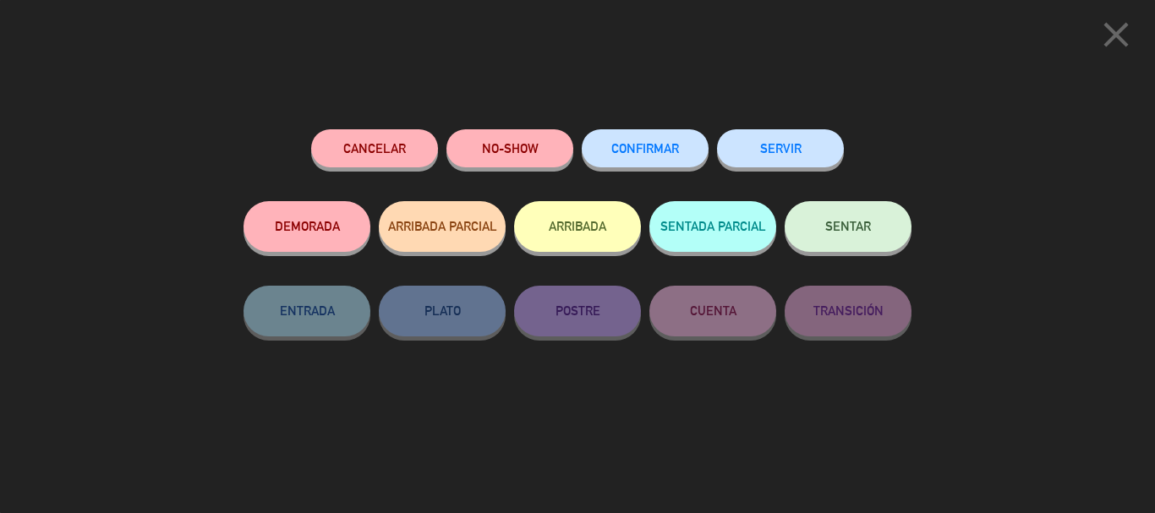
click at [645, 134] on button "CONFIRMAR" at bounding box center [645, 148] width 127 height 38
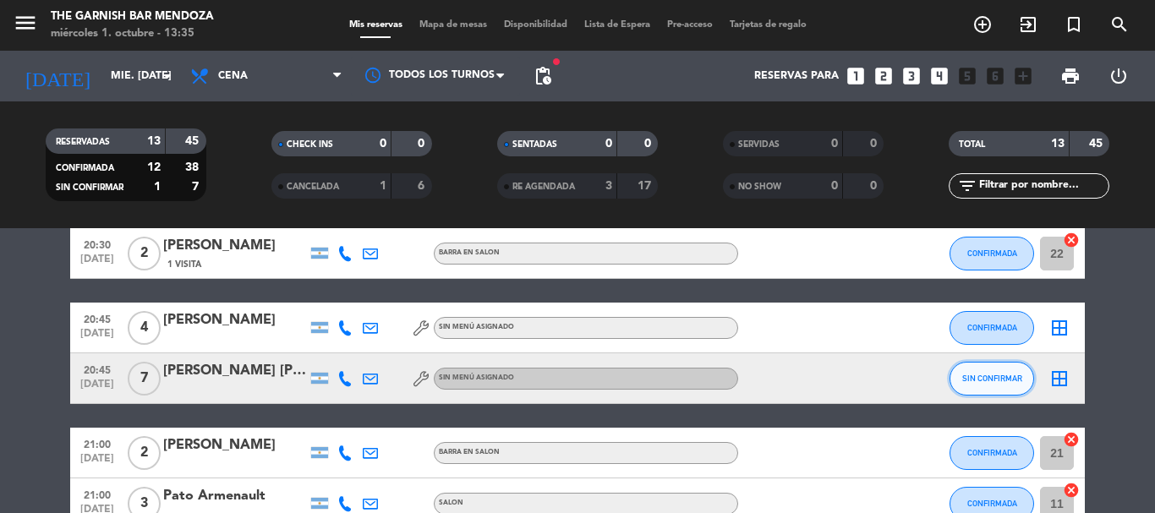
click at [1008, 381] on span "SIN CONFIRMAR" at bounding box center [992, 378] width 60 height 9
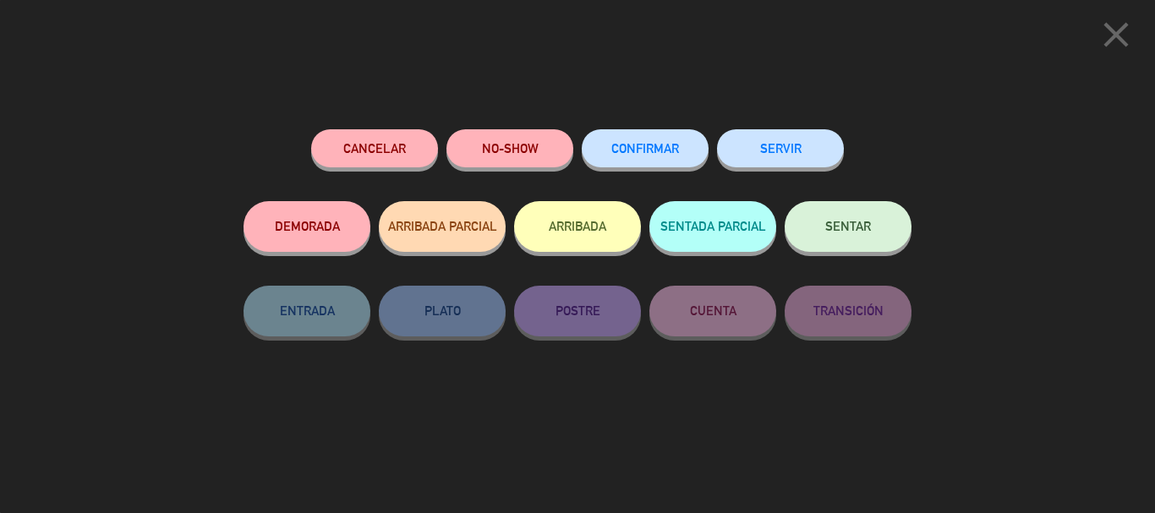
click at [653, 148] on span "CONFIRMAR" at bounding box center [645, 148] width 68 height 14
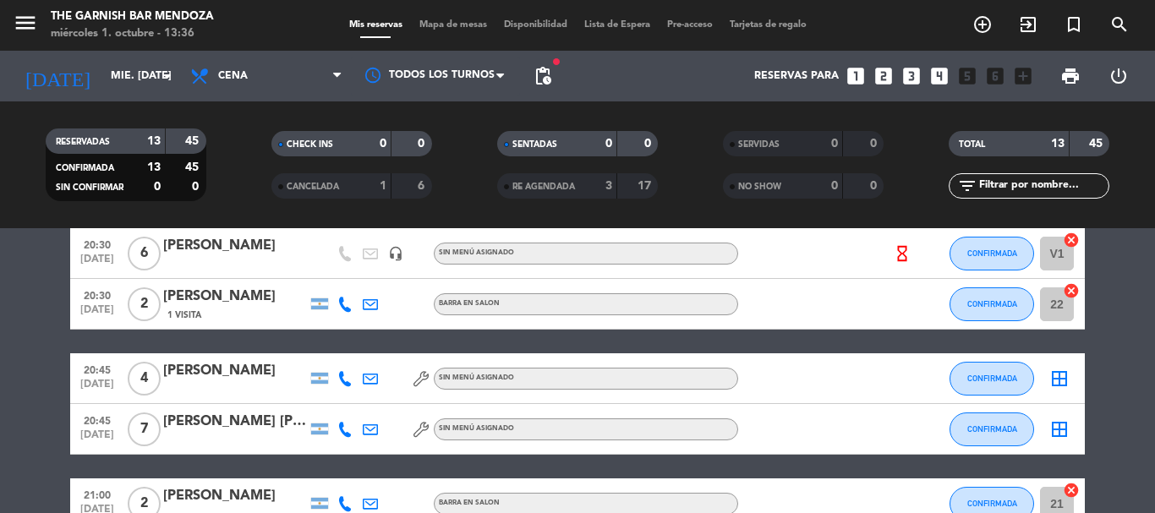
scroll to position [233, 0]
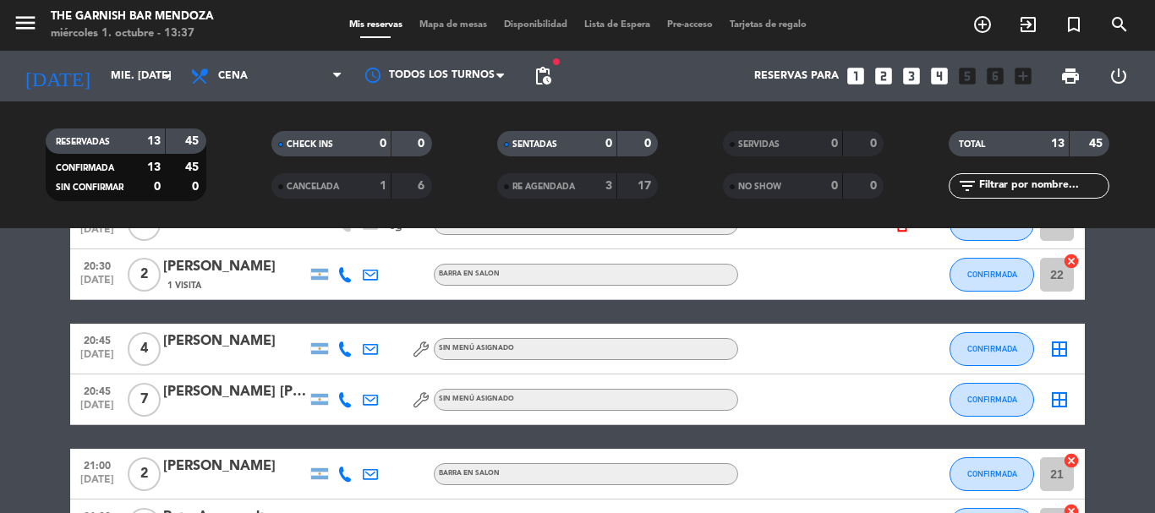
click at [539, 37] on div "menu The Garnish [PERSON_NAME] miércoles 1. octubre - 13:37 Mis reservas Mapa d…" at bounding box center [577, 25] width 1155 height 51
click at [539, 34] on div "menu The Garnish [PERSON_NAME] miércoles 1. octubre - 13:37 Mis reservas Mapa d…" at bounding box center [577, 25] width 1155 height 51
click at [540, 31] on div "Mis reservas Mapa de mesas Disponibilidad Lista de Espera Pre-acceso Tarjetas d…" at bounding box center [578, 25] width 474 height 15
click at [545, 20] on span "Disponibilidad" at bounding box center [535, 24] width 80 height 9
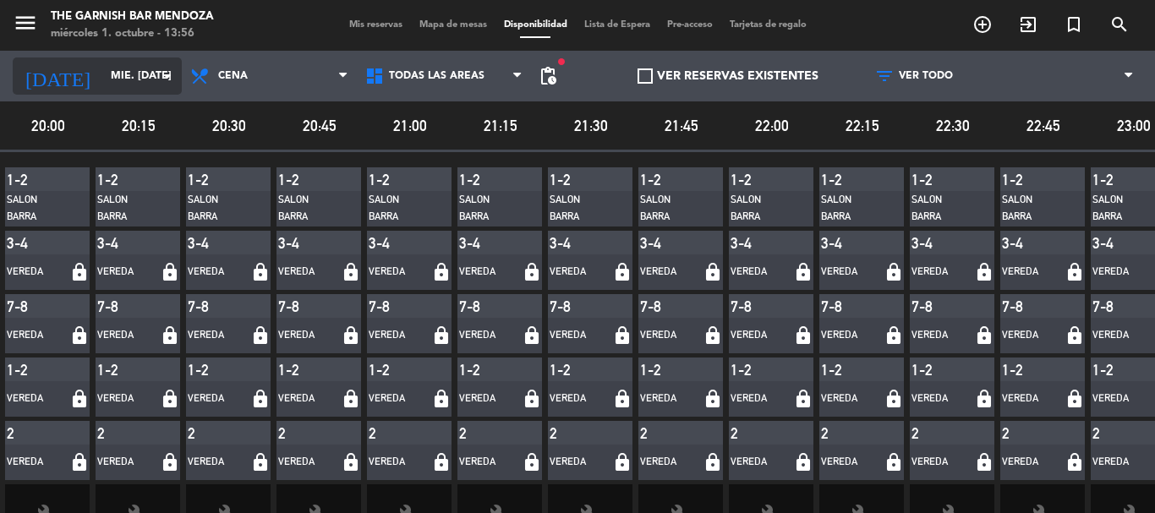
click at [103, 69] on input "mié. [DATE]" at bounding box center [173, 76] width 143 height 29
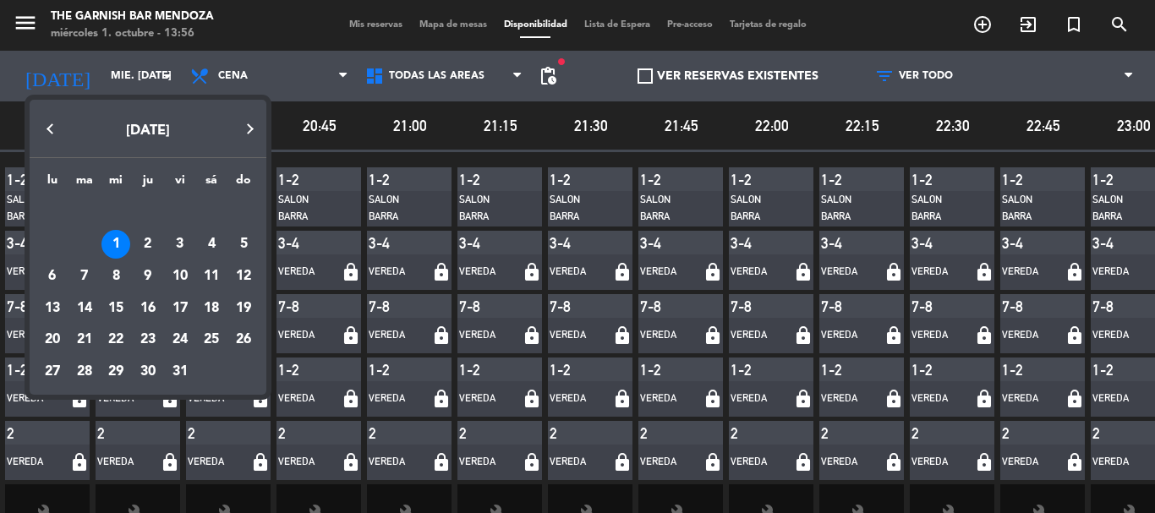
click at [102, 81] on div at bounding box center [577, 256] width 1155 height 513
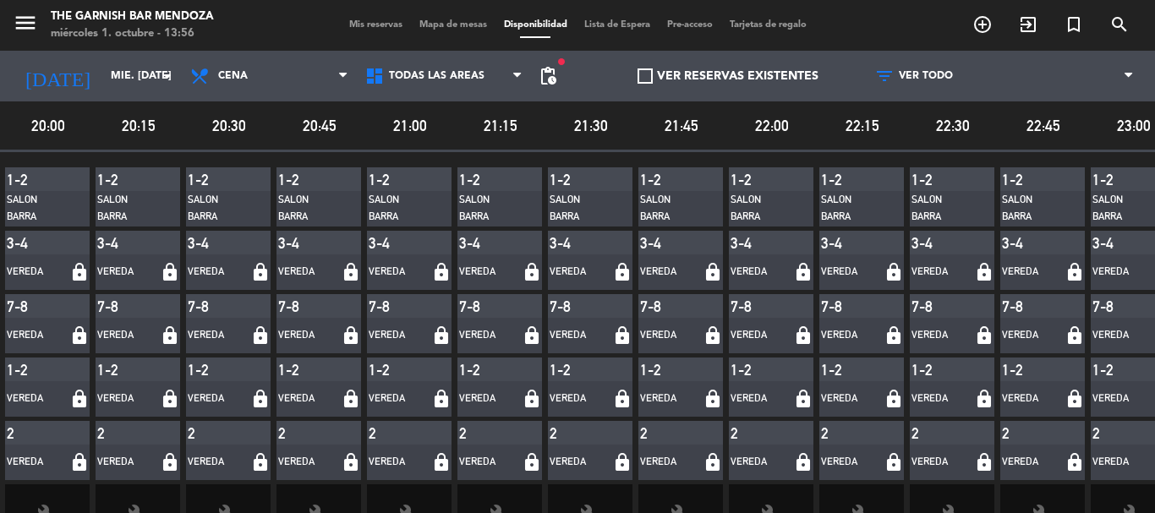
click at [352, 30] on div "Mis reservas Mapa de mesas Disponibilidad Lista de Espera Pre-acceso Tarjetas d…" at bounding box center [578, 25] width 474 height 15
click at [354, 26] on span "Mis reservas" at bounding box center [376, 24] width 70 height 9
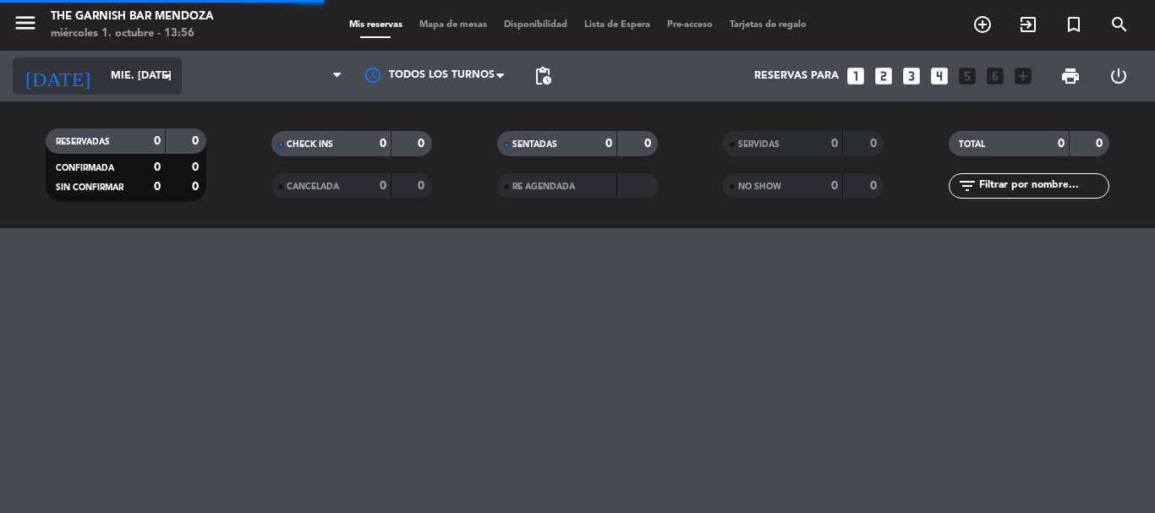
click at [123, 84] on input "mié. [DATE]" at bounding box center [173, 76] width 143 height 29
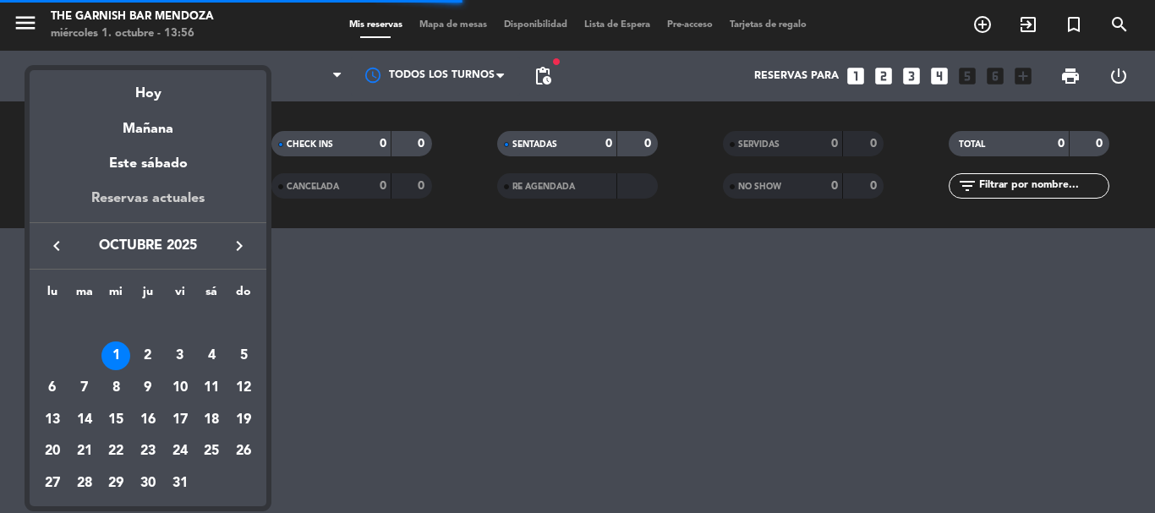
click at [128, 194] on div "Reservas actuales" at bounding box center [148, 205] width 237 height 35
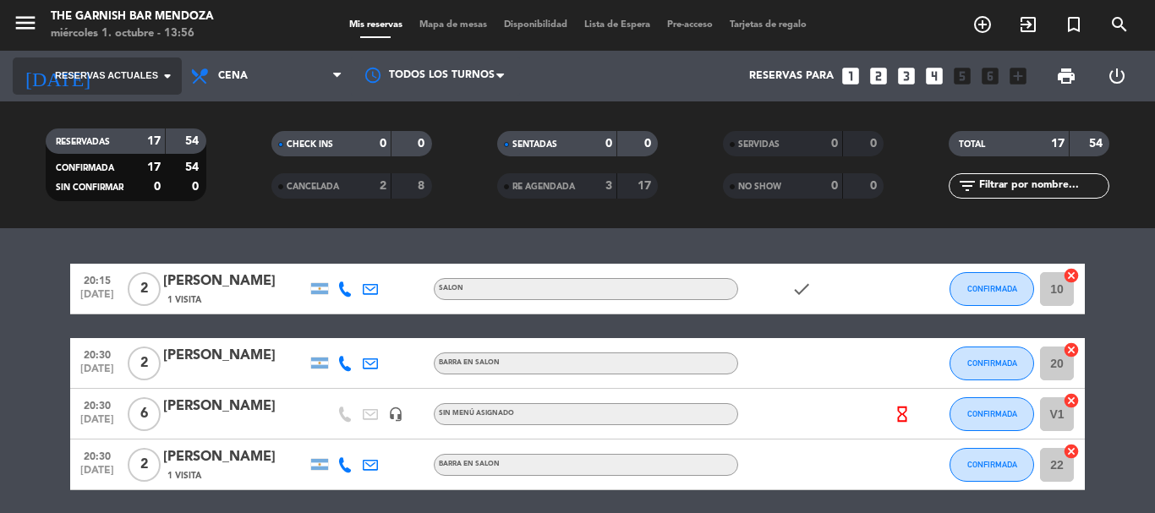
click at [129, 68] on span "Reservas actuales" at bounding box center [106, 75] width 103 height 15
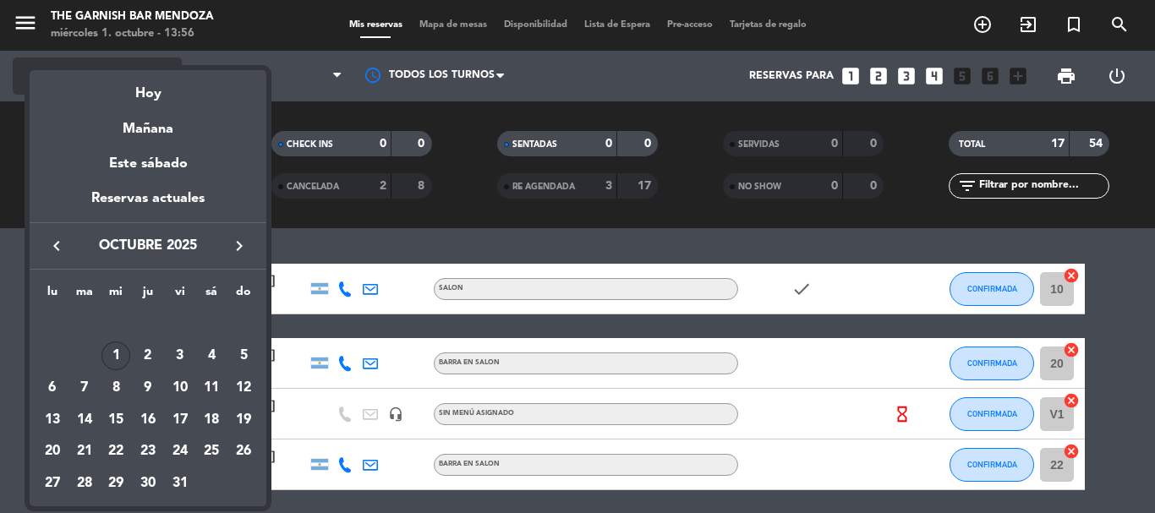
click at [129, 68] on mat-datepicker-content "semana que viene esta semana semana previa misma semana del año anterior Hoy Ma…" at bounding box center [148, 286] width 237 height 440
click at [573, 67] on div at bounding box center [577, 256] width 1155 height 513
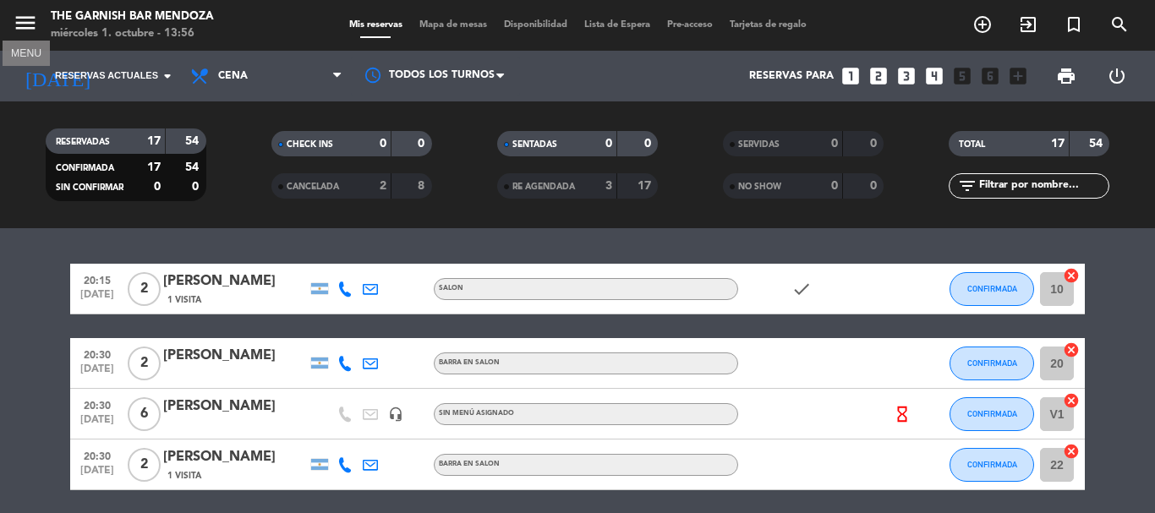
click at [26, 25] on icon "menu" at bounding box center [25, 22] width 25 height 25
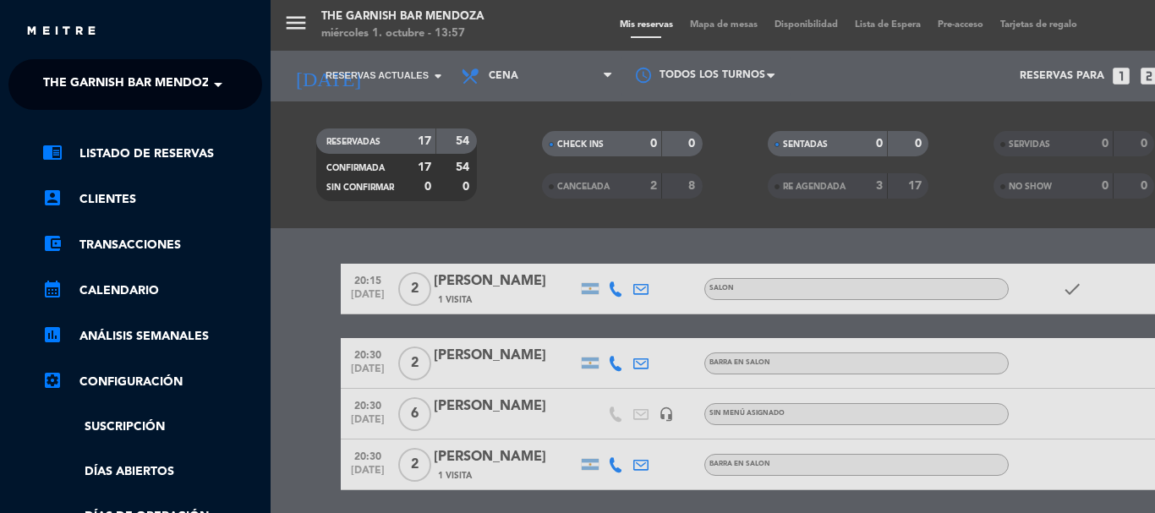
click at [340, 67] on div "menu The Garnish [PERSON_NAME] miércoles 1. octubre - 13:57 Mis reservas Mapa d…" at bounding box center [848, 256] width 1155 height 513
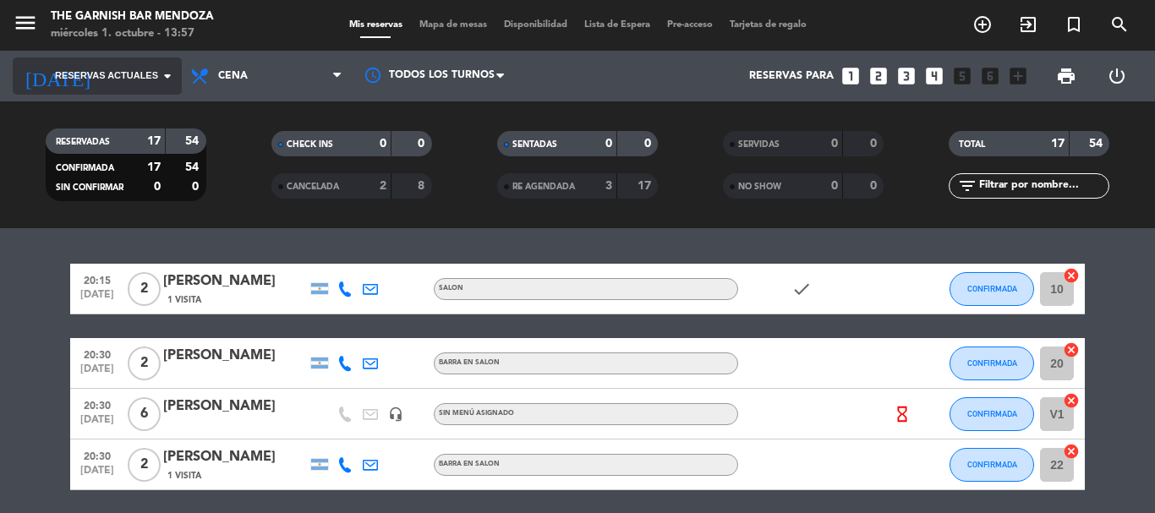
click at [144, 68] on span "Reservas actuales" at bounding box center [106, 75] width 103 height 15
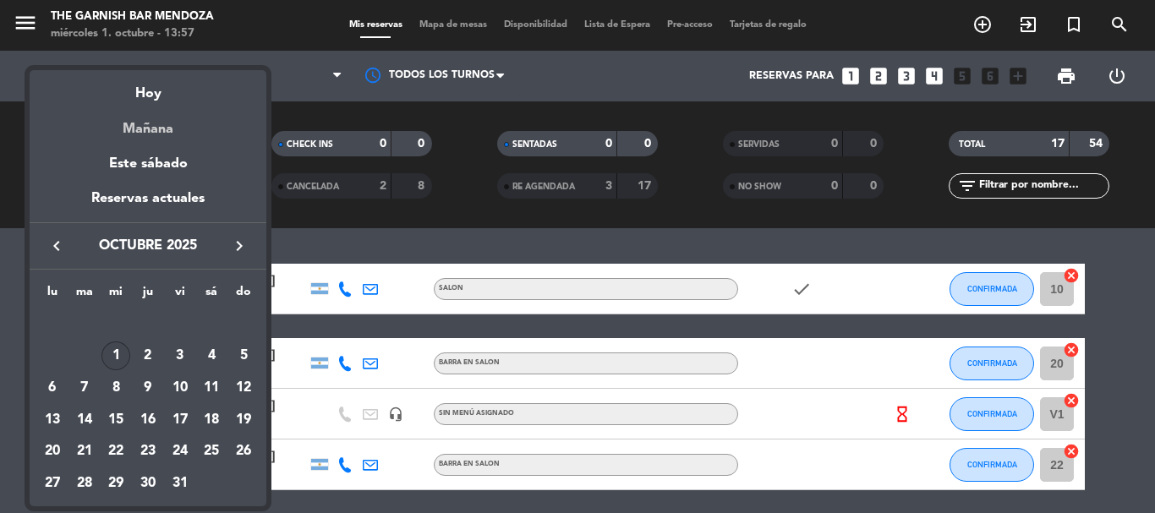
click at [151, 121] on div "Mañana" at bounding box center [148, 123] width 237 height 35
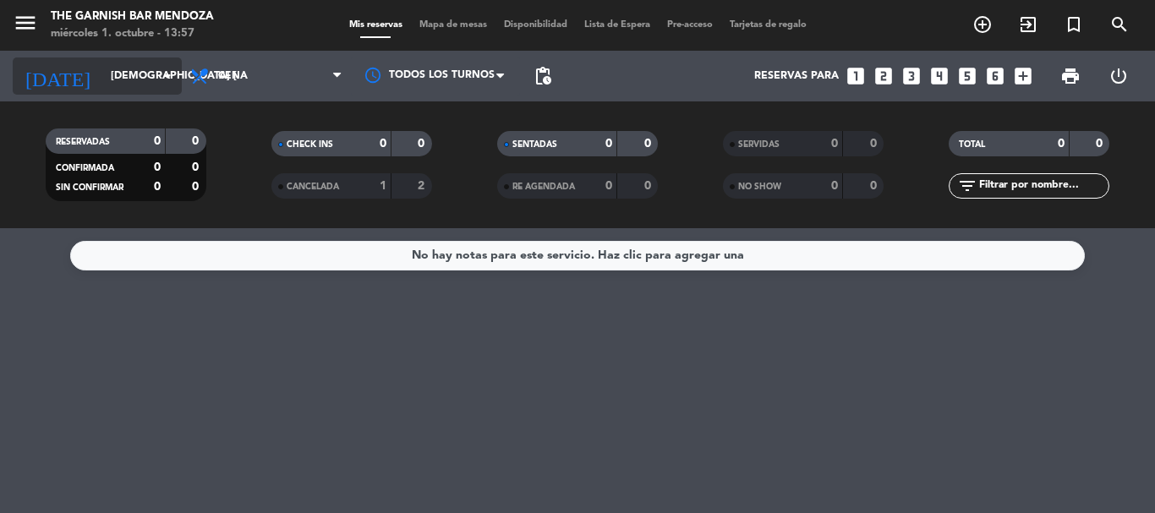
click at [144, 88] on input "[DEMOGRAPHIC_DATA] [DATE]" at bounding box center [173, 76] width 143 height 29
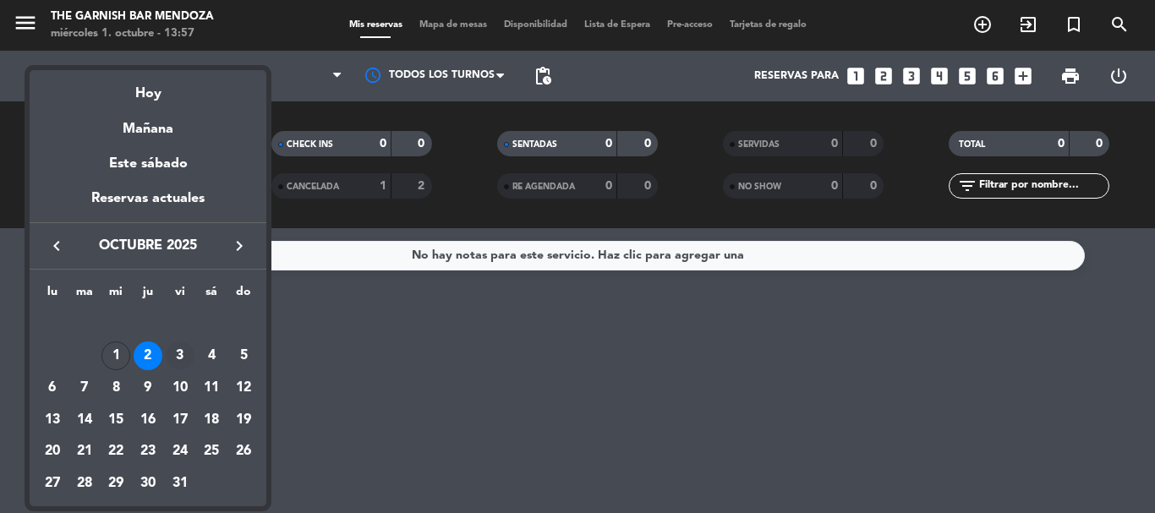
click at [182, 347] on div "3" at bounding box center [180, 356] width 29 height 29
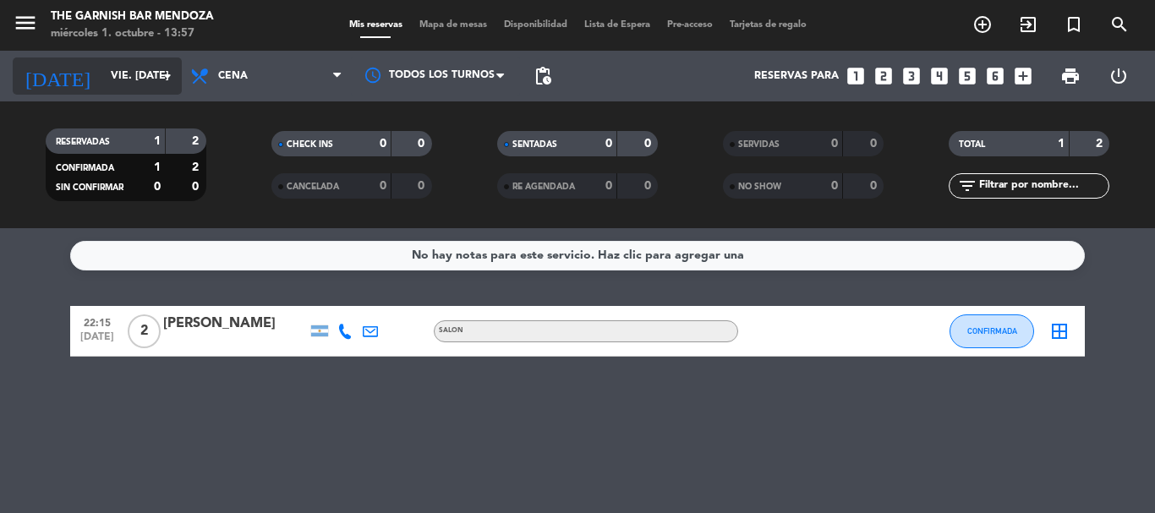
click at [150, 82] on input "vie. [DATE]" at bounding box center [173, 76] width 143 height 29
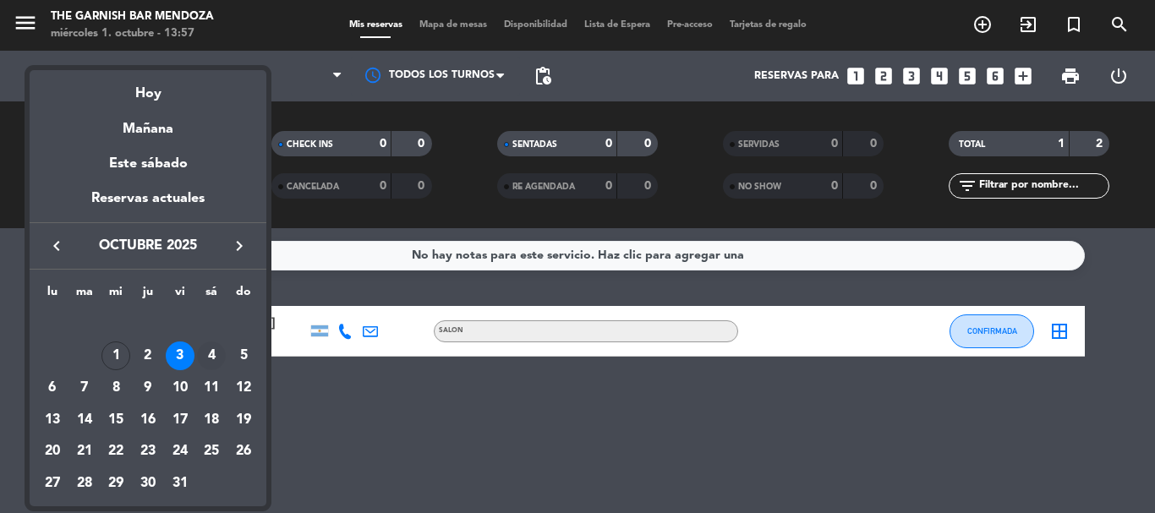
click at [207, 351] on div "4" at bounding box center [211, 356] width 29 height 29
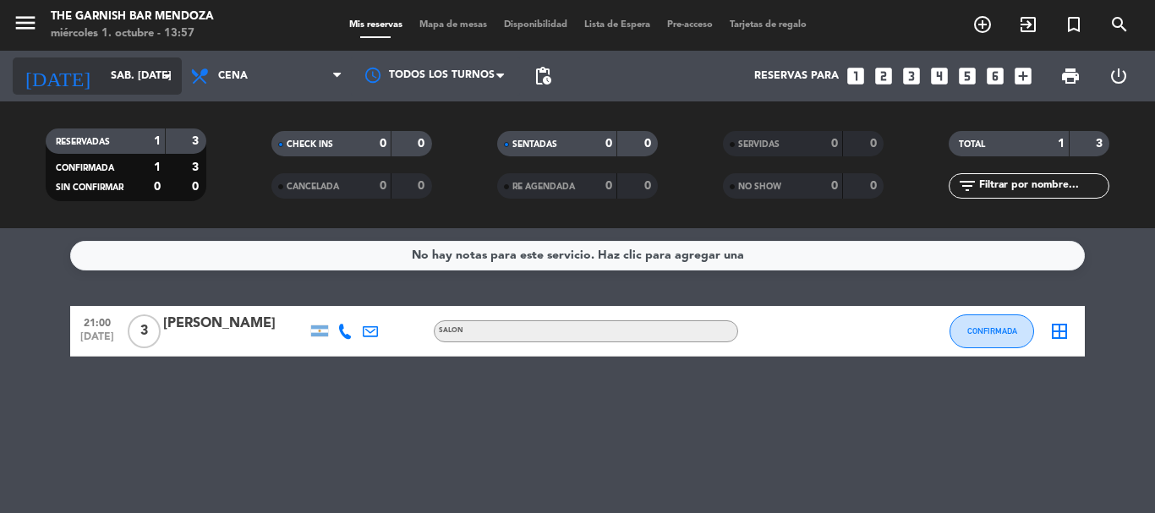
click at [119, 90] on input "sáb. [DATE]" at bounding box center [173, 76] width 143 height 29
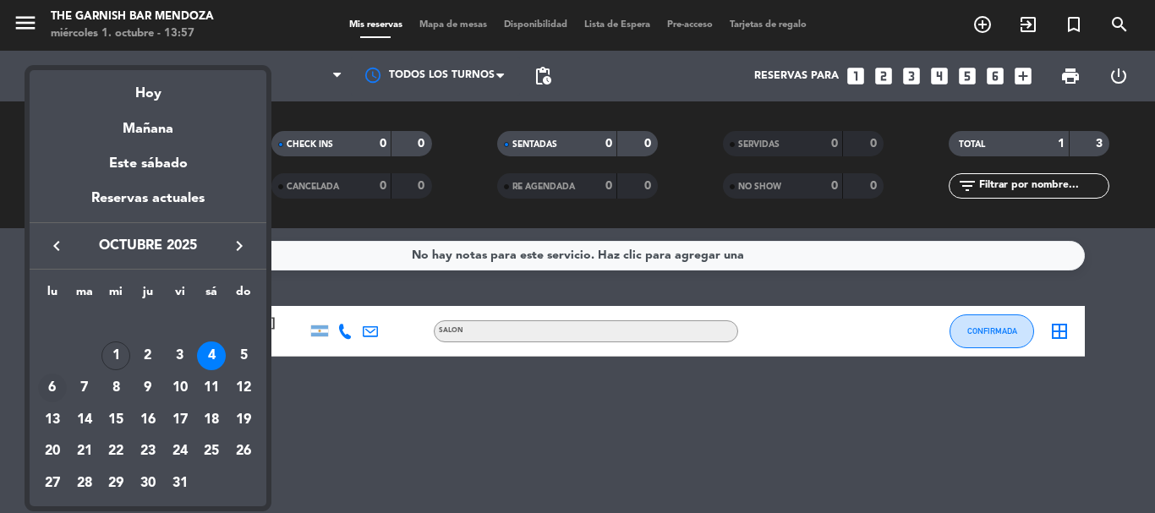
click at [57, 390] on div "6" at bounding box center [52, 388] width 29 height 29
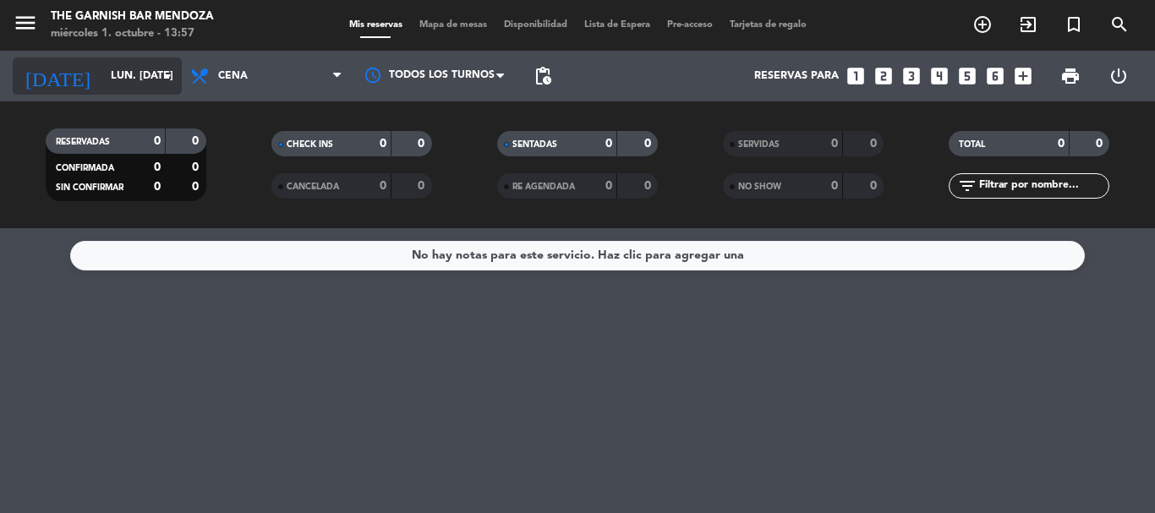
click at [127, 90] on input "lun. [DATE]" at bounding box center [173, 76] width 143 height 29
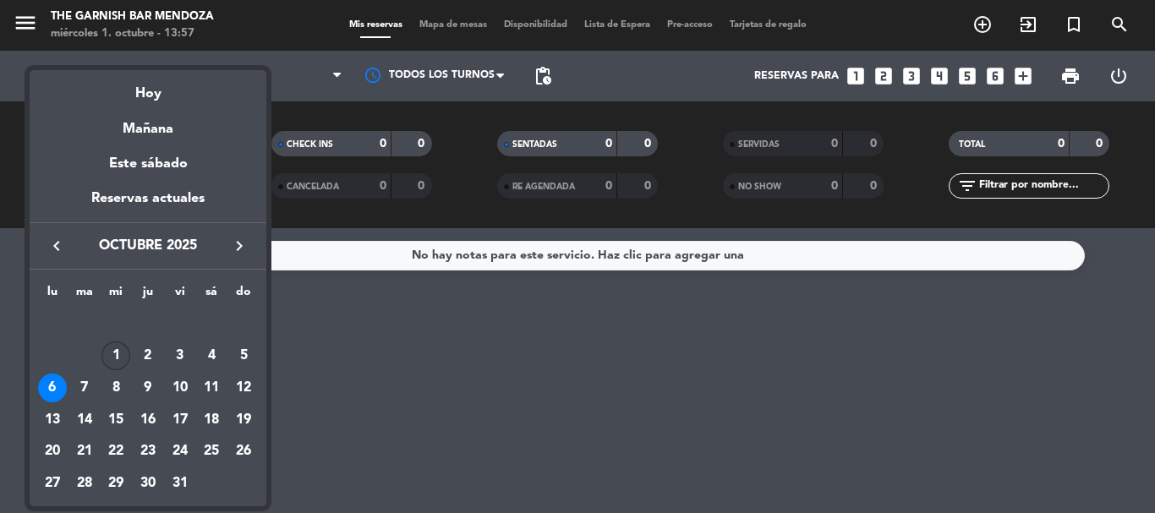
click at [122, 358] on div "1" at bounding box center [115, 356] width 29 height 29
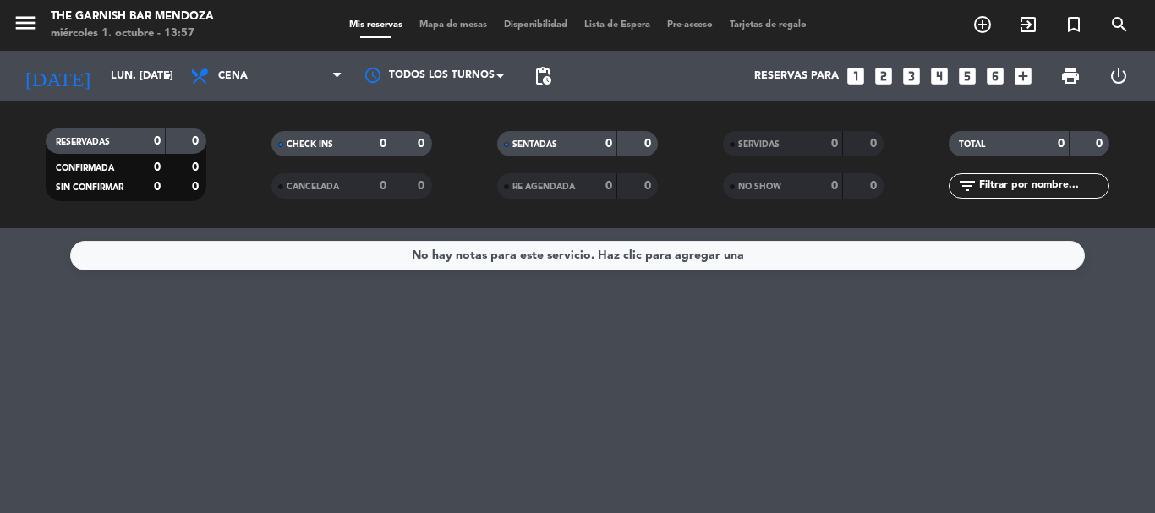
type input "mié. [DATE]"
